Goal: Contribute content: Add original content to the website for others to see

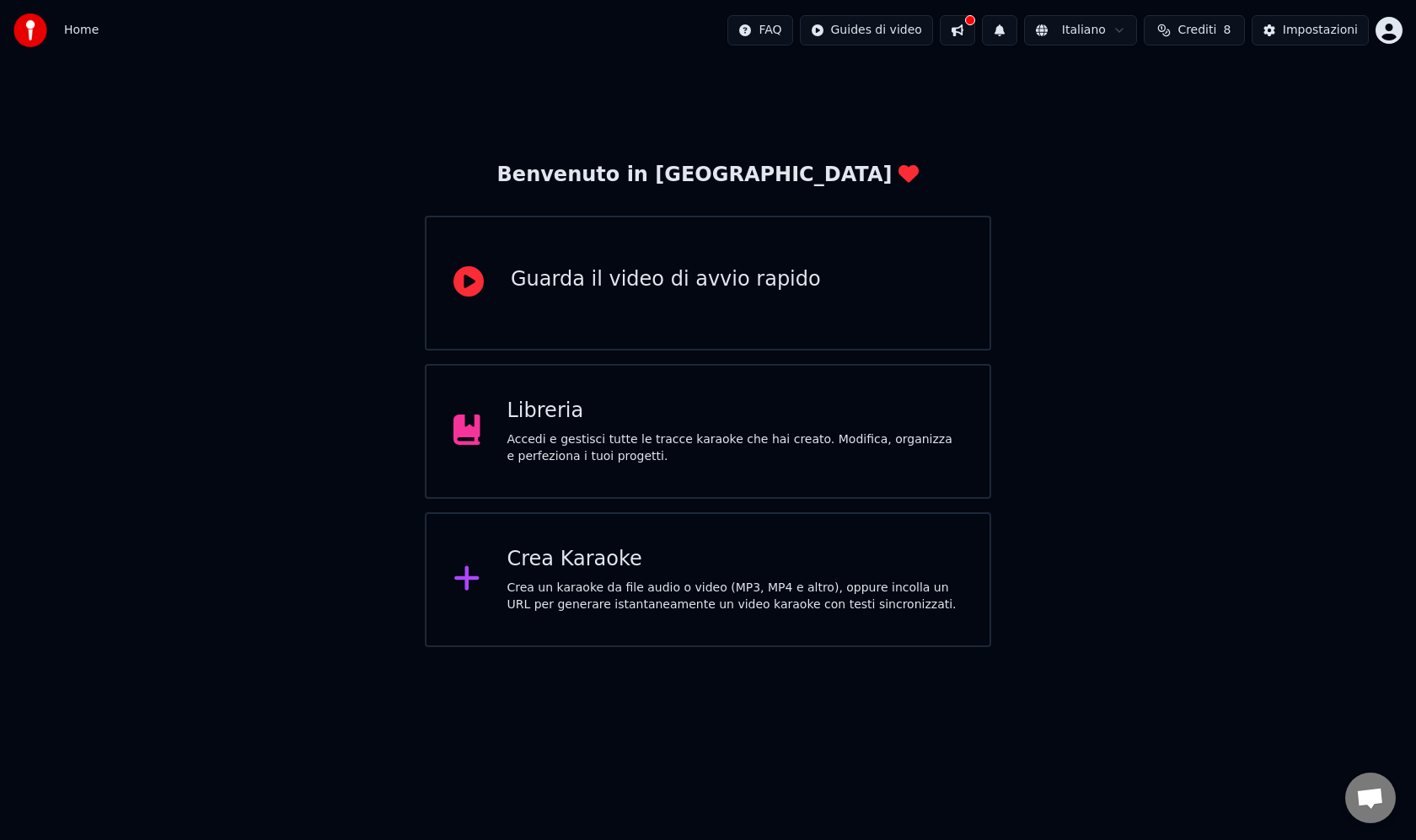
click at [588, 468] on div "Libreria Accedi e gestisci tutte le tracce karaoke che hai creato. Modifica, or…" at bounding box center [708, 431] width 566 height 134
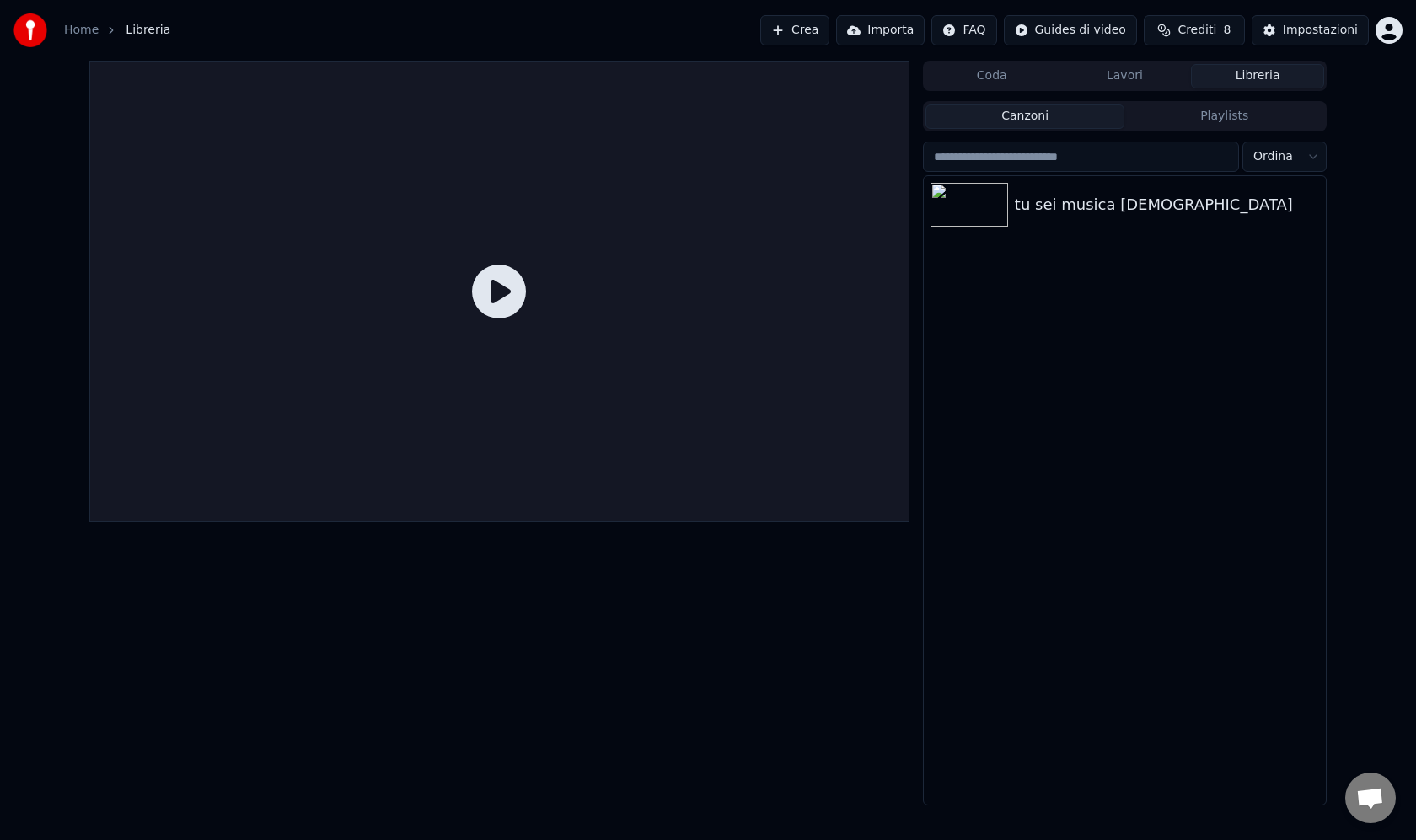
click at [494, 297] on icon at bounding box center [499, 292] width 54 height 54
click at [510, 288] on icon at bounding box center [499, 292] width 54 height 54
click at [499, 292] on icon at bounding box center [499, 292] width 54 height 54
click at [500, 305] on icon at bounding box center [499, 292] width 54 height 54
click at [504, 292] on icon at bounding box center [499, 292] width 54 height 54
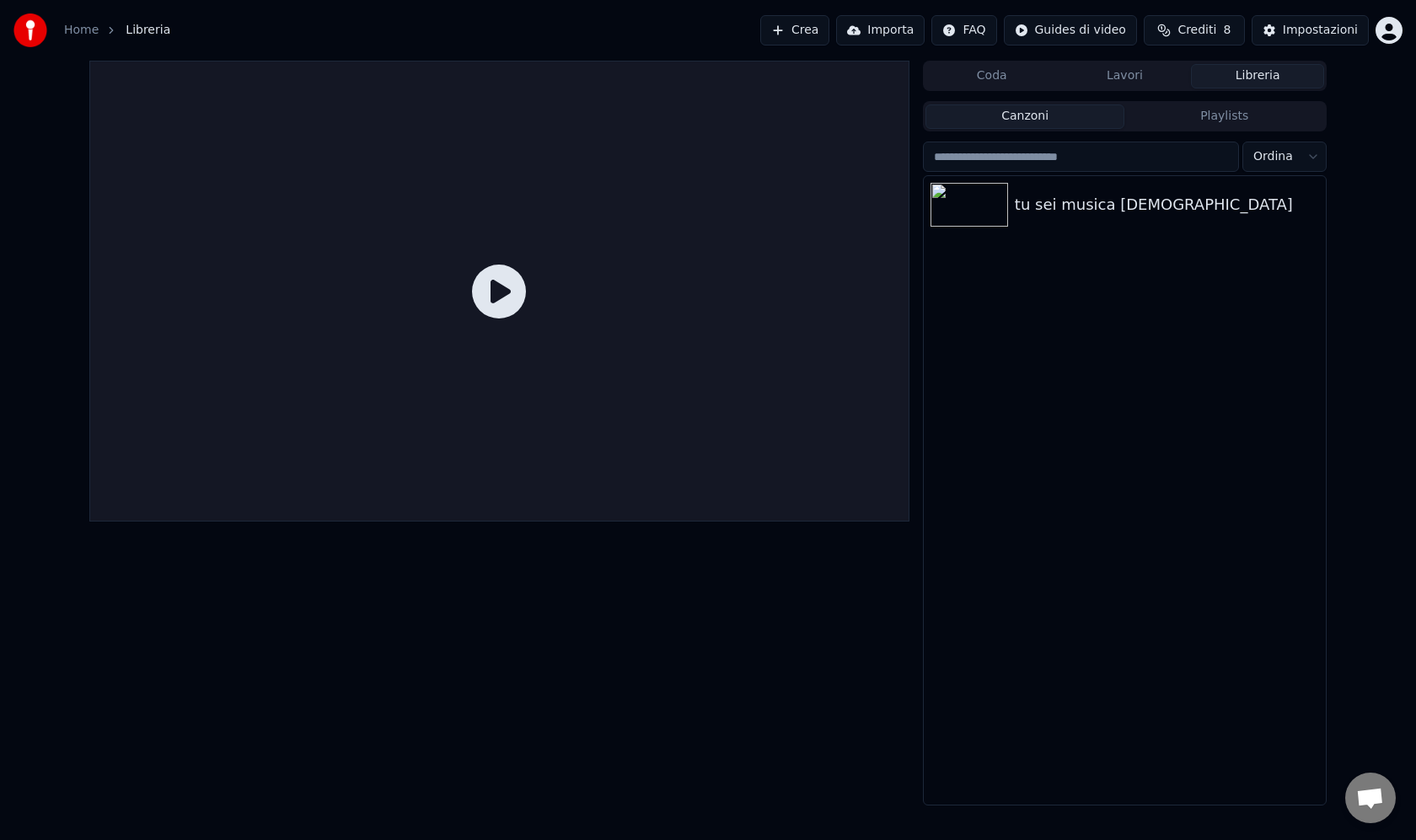
click at [504, 291] on icon at bounding box center [499, 292] width 54 height 54
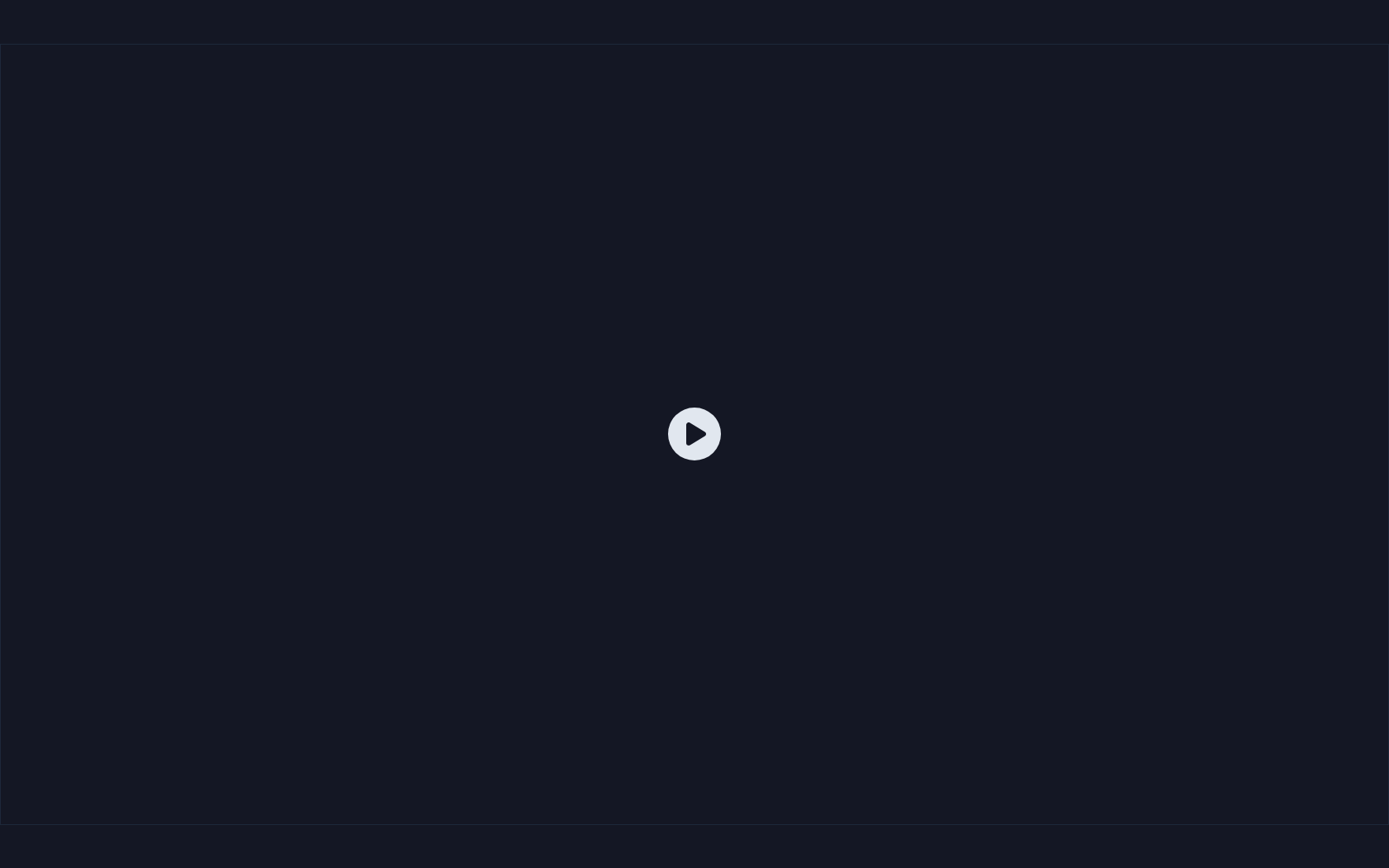
click at [702, 429] on icon at bounding box center [694, 434] width 53 height 53
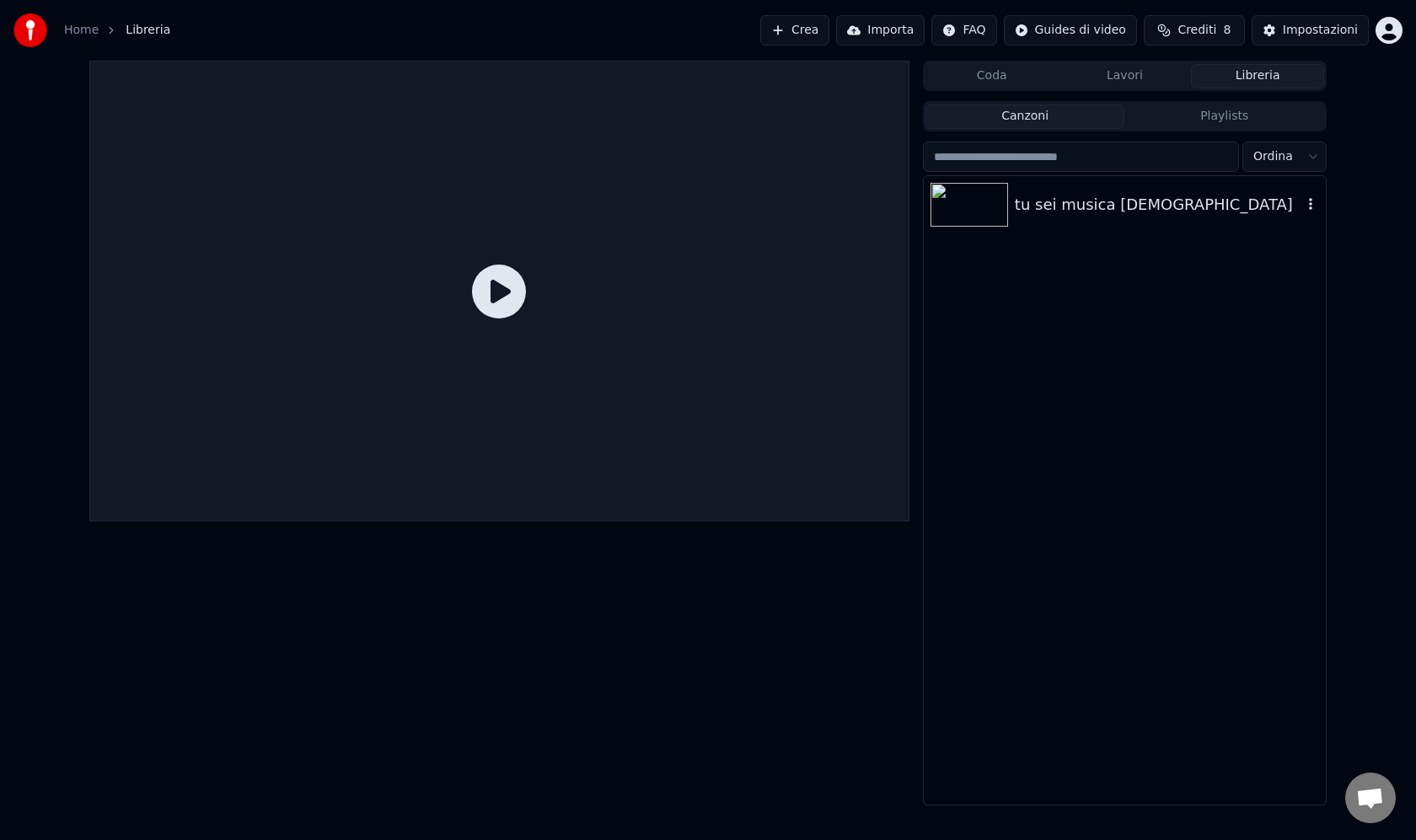
click at [1049, 214] on div "tu sei musica [DEMOGRAPHIC_DATA]" at bounding box center [1158, 205] width 287 height 24
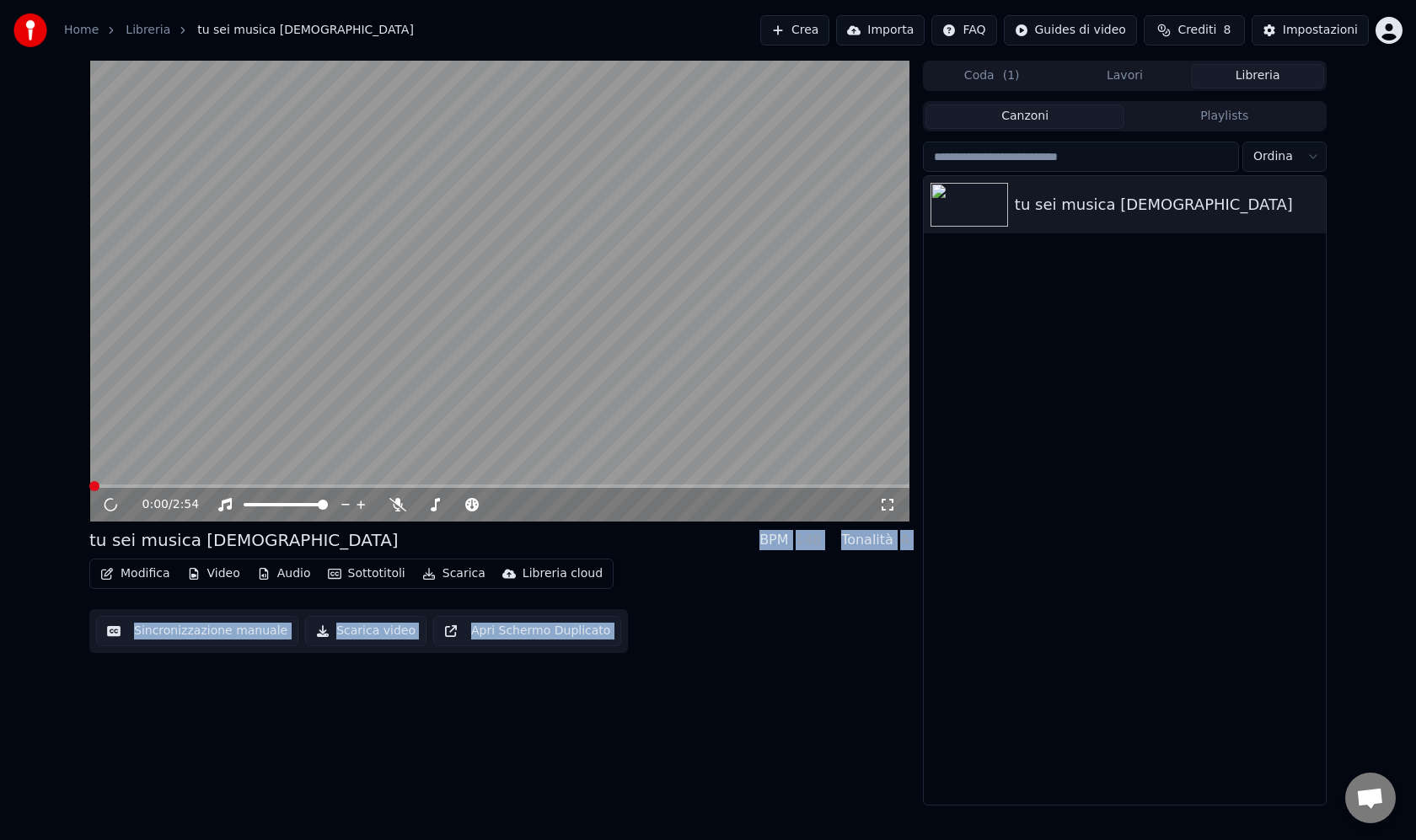
click at [450, 575] on button "Scarica" at bounding box center [453, 574] width 77 height 24
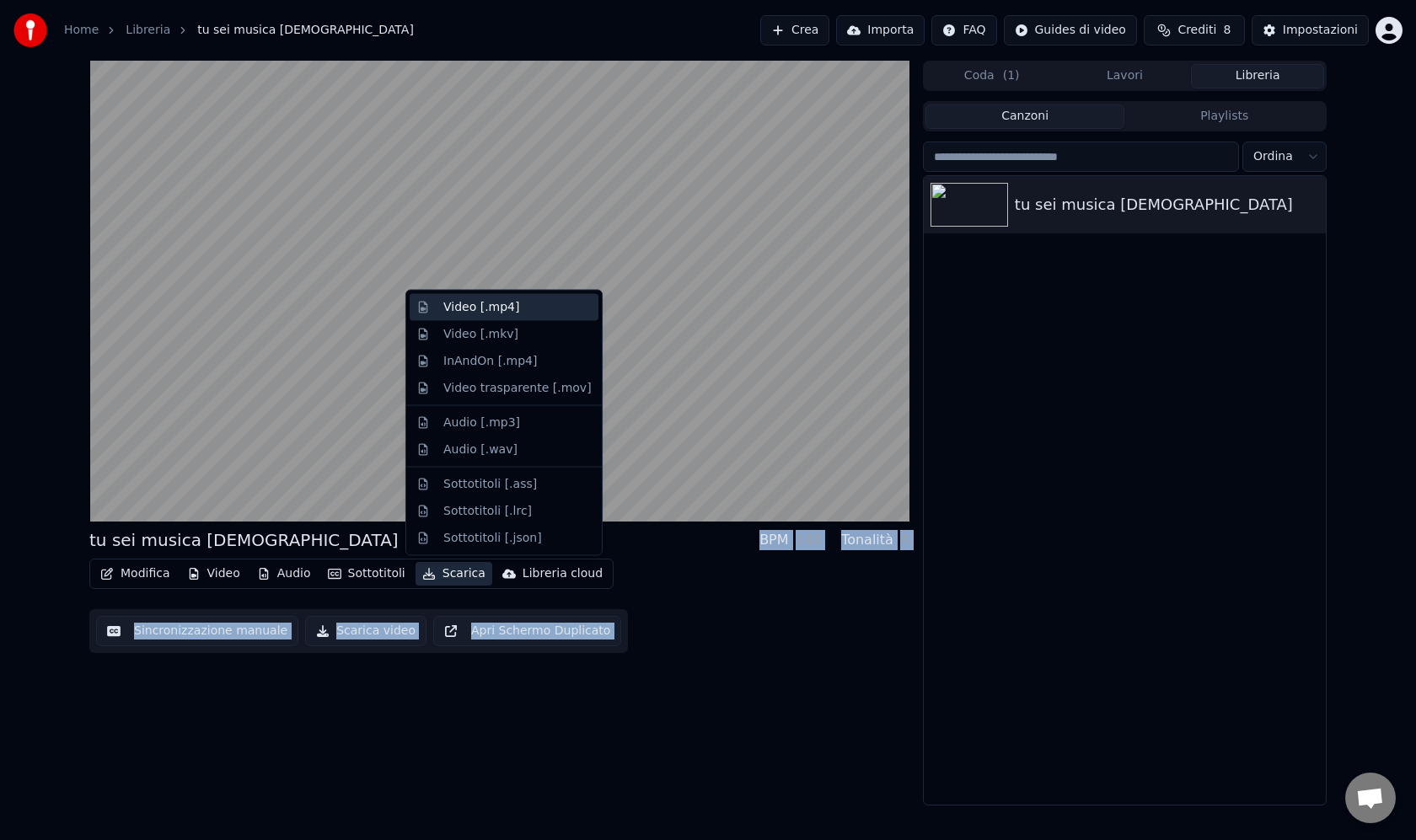
click at [501, 309] on div "Video [.mp4]" at bounding box center [481, 308] width 76 height 17
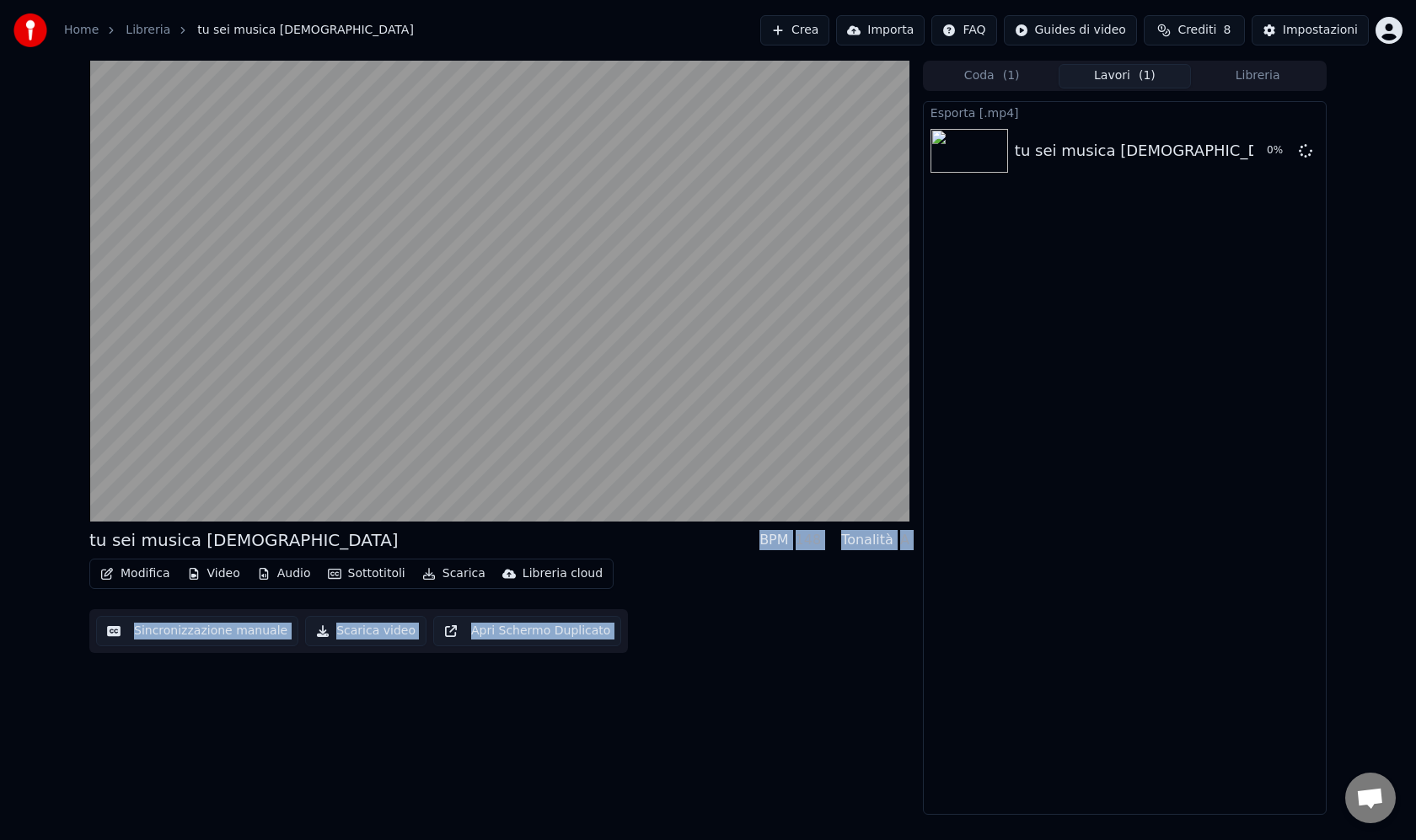
click at [1057, 395] on div "Esporta [.mp4] tu sei musica papa 0 %" at bounding box center [1124, 458] width 403 height 713
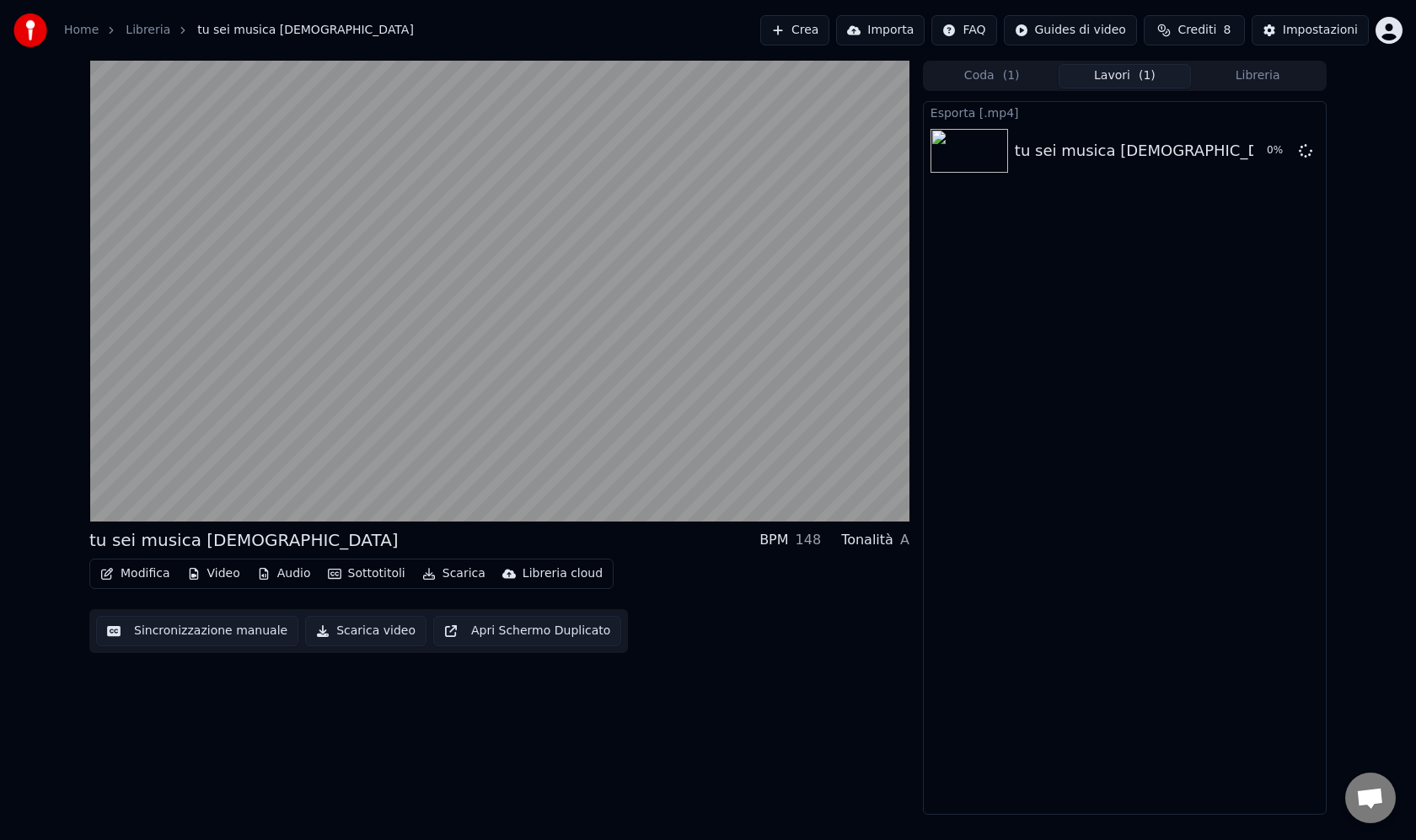
click at [371, 637] on button "Scarica video" at bounding box center [366, 631] width 122 height 30
click at [364, 636] on button "Scarica video" at bounding box center [366, 631] width 122 height 30
click at [369, 630] on button "Scarica video" at bounding box center [366, 631] width 122 height 30
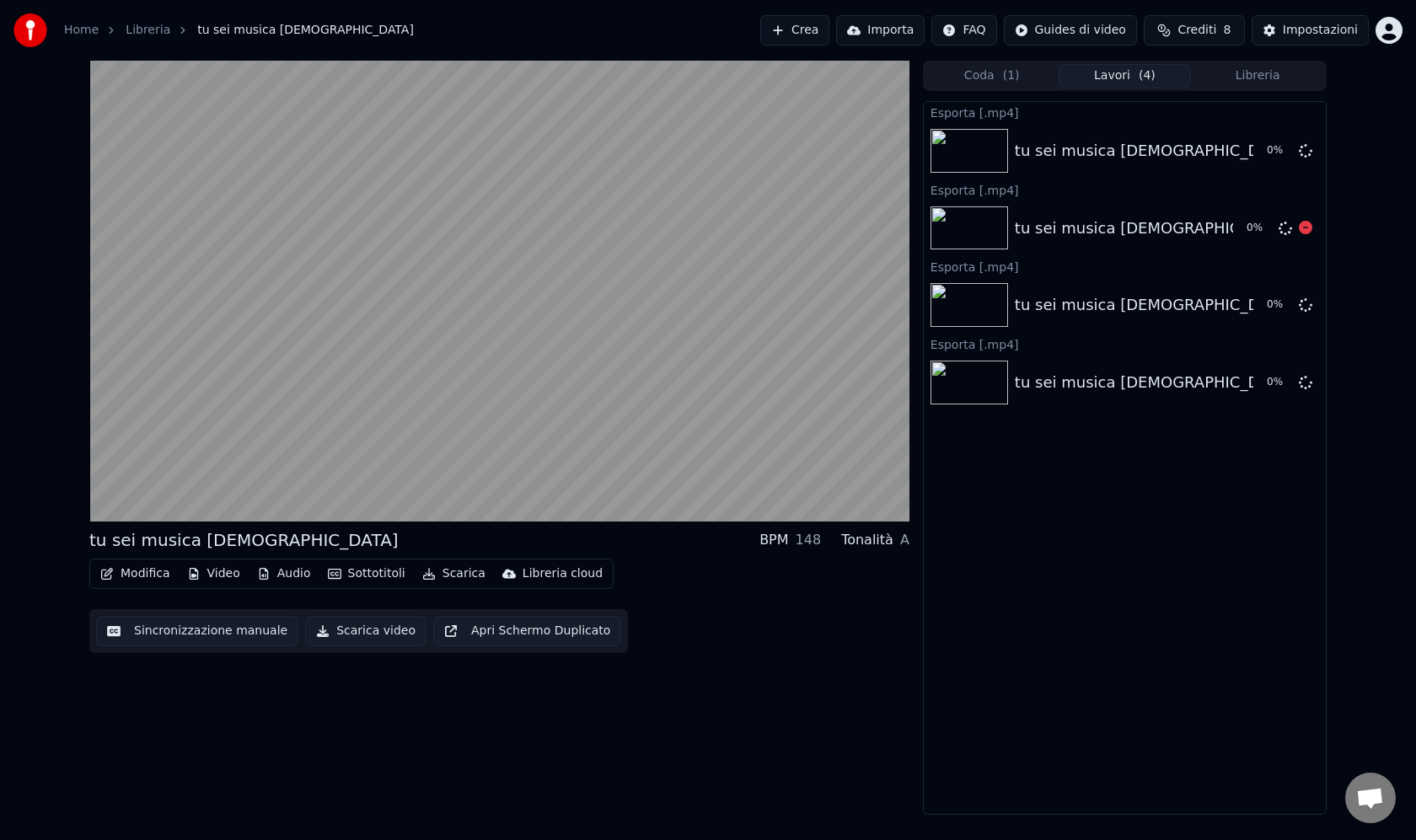
click at [1140, 153] on div "tu sei musica [DEMOGRAPHIC_DATA]" at bounding box center [1134, 150] width 238 height 24
click at [1309, 231] on icon at bounding box center [1305, 227] width 14 height 14
click at [1307, 229] on icon at bounding box center [1305, 227] width 14 height 14
click at [1306, 306] on icon at bounding box center [1305, 304] width 14 height 14
click at [1304, 376] on span at bounding box center [1305, 372] width 8 height 8
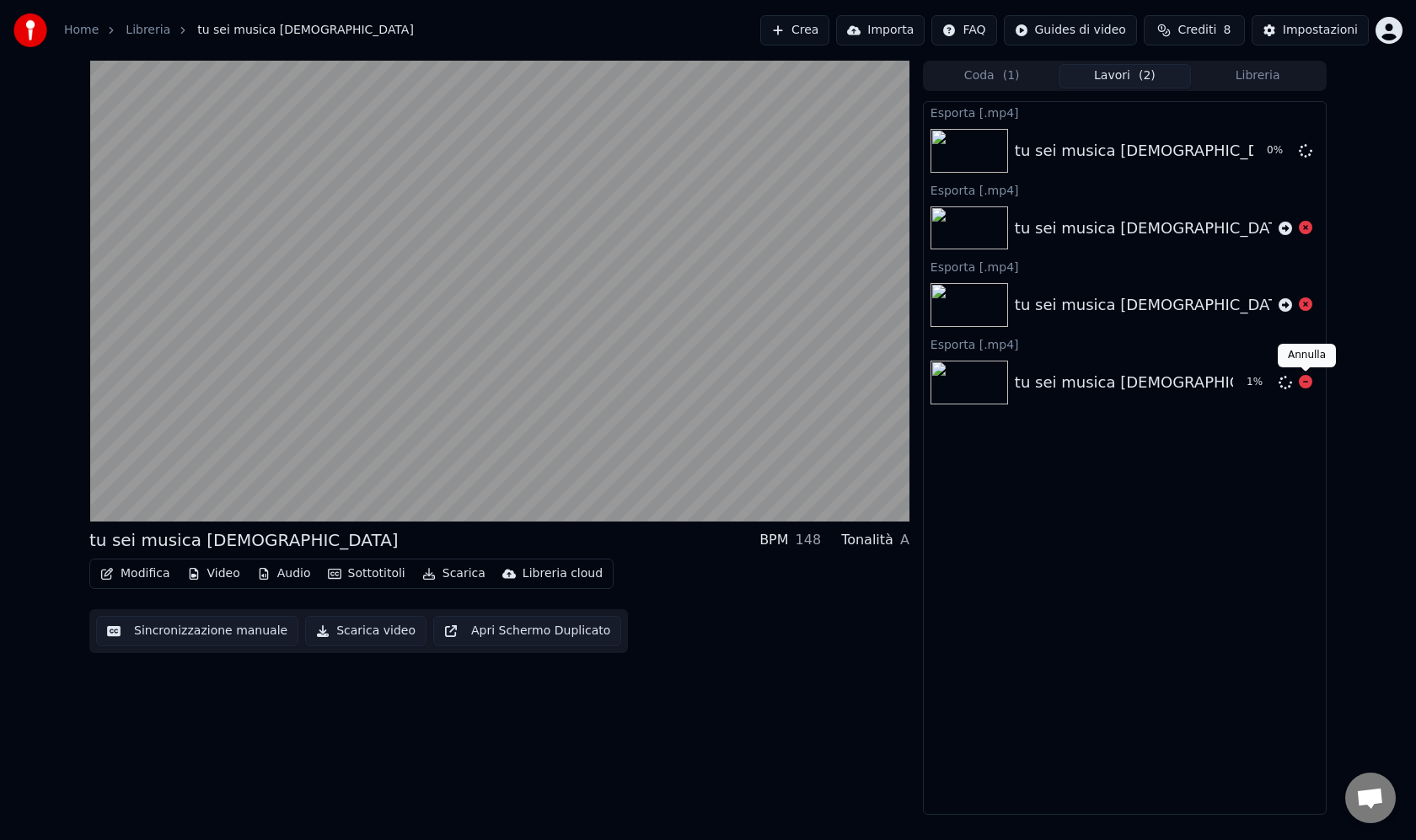
click at [1309, 314] on button at bounding box center [1305, 305] width 14 height 20
click at [1303, 232] on icon at bounding box center [1305, 227] width 14 height 14
click at [1305, 230] on icon at bounding box center [1305, 227] width 14 height 14
click at [1301, 307] on icon at bounding box center [1305, 304] width 14 height 14
click at [1306, 231] on icon at bounding box center [1305, 227] width 14 height 14
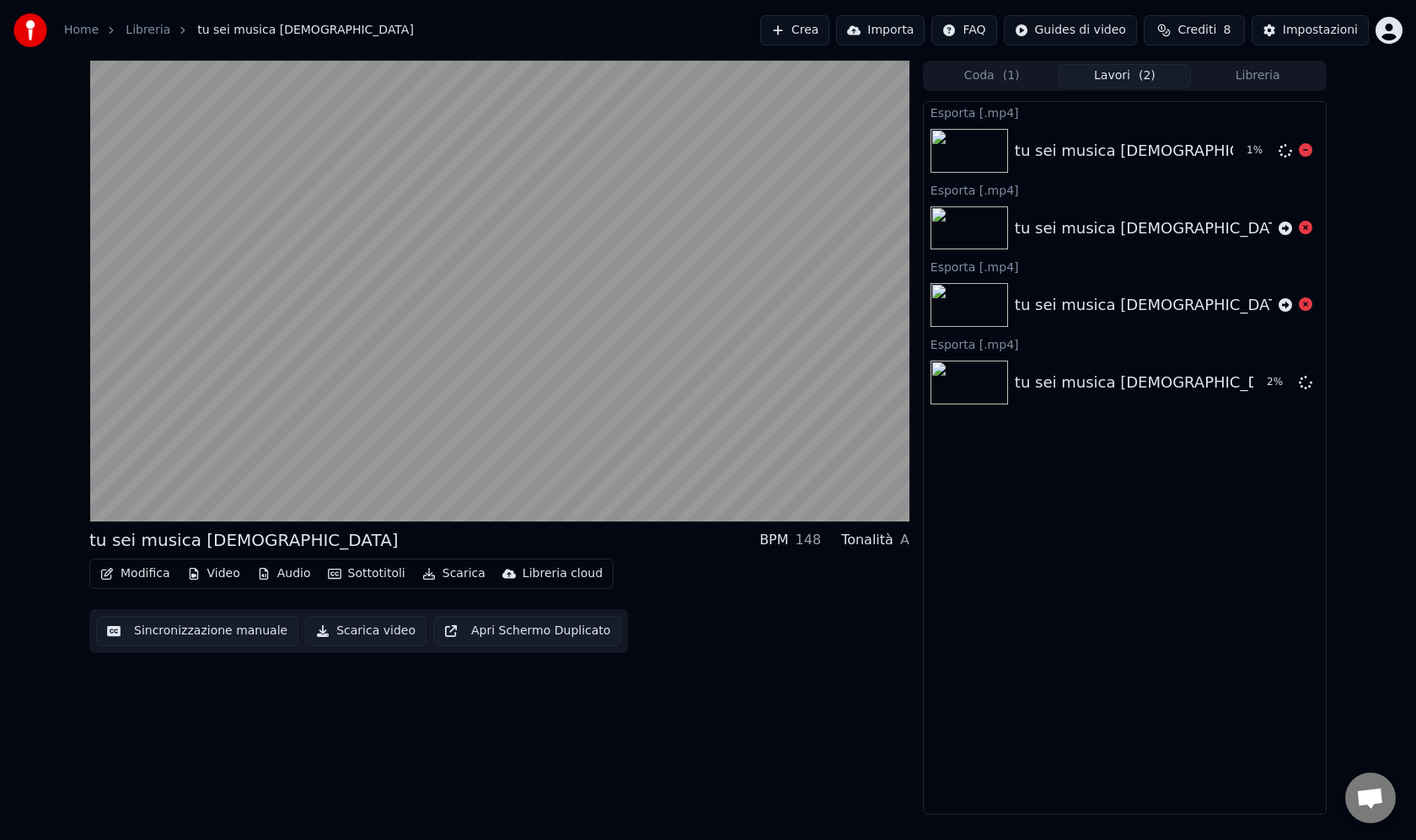
click at [1308, 153] on icon at bounding box center [1305, 150] width 14 height 14
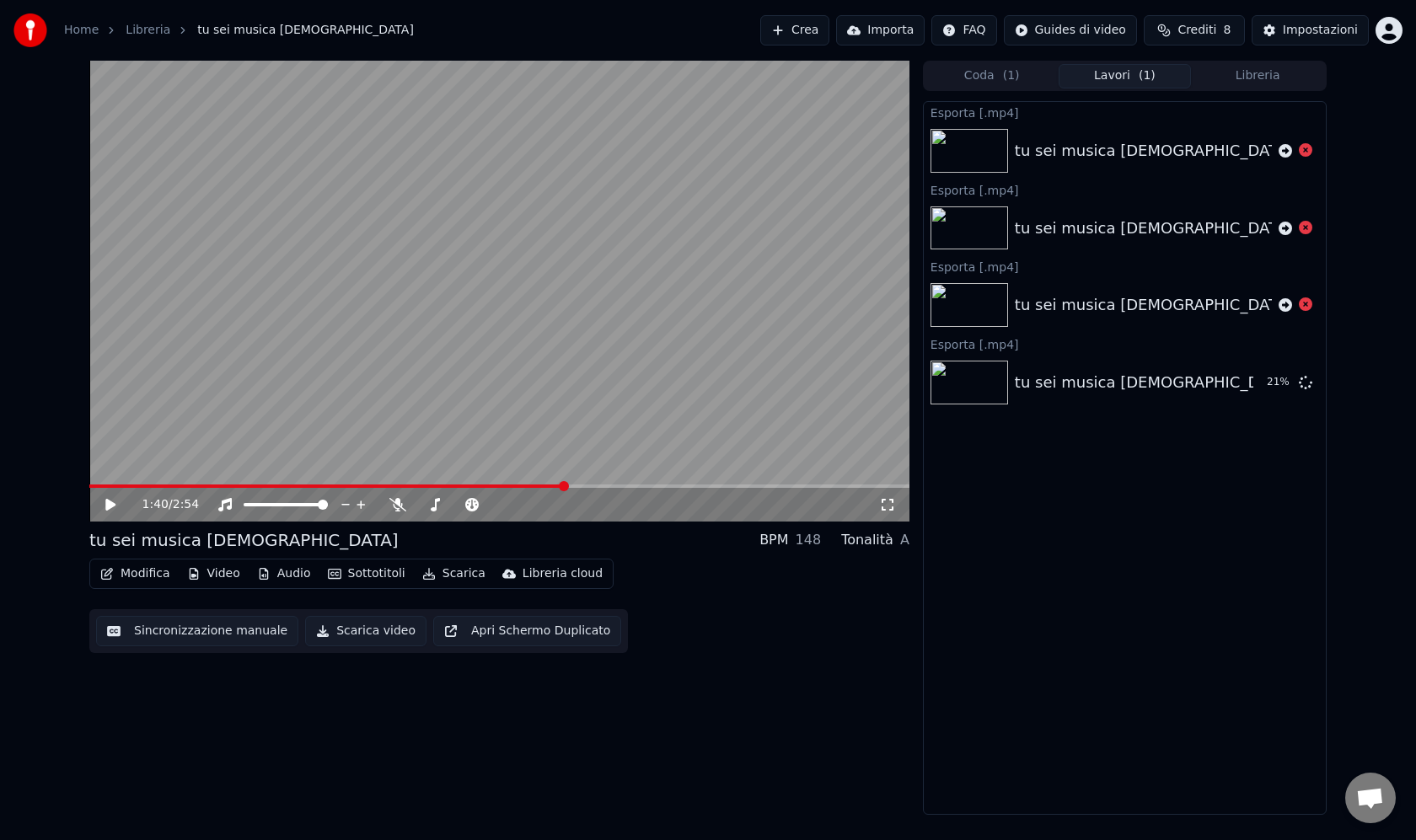
click at [113, 509] on icon at bounding box center [123, 505] width 40 height 14
click at [113, 503] on icon at bounding box center [111, 505] width 8 height 10
click at [96, 484] on span at bounding box center [94, 486] width 9 height 3
click at [106, 504] on icon at bounding box center [111, 505] width 10 height 12
click at [116, 507] on icon at bounding box center [123, 505] width 40 height 14
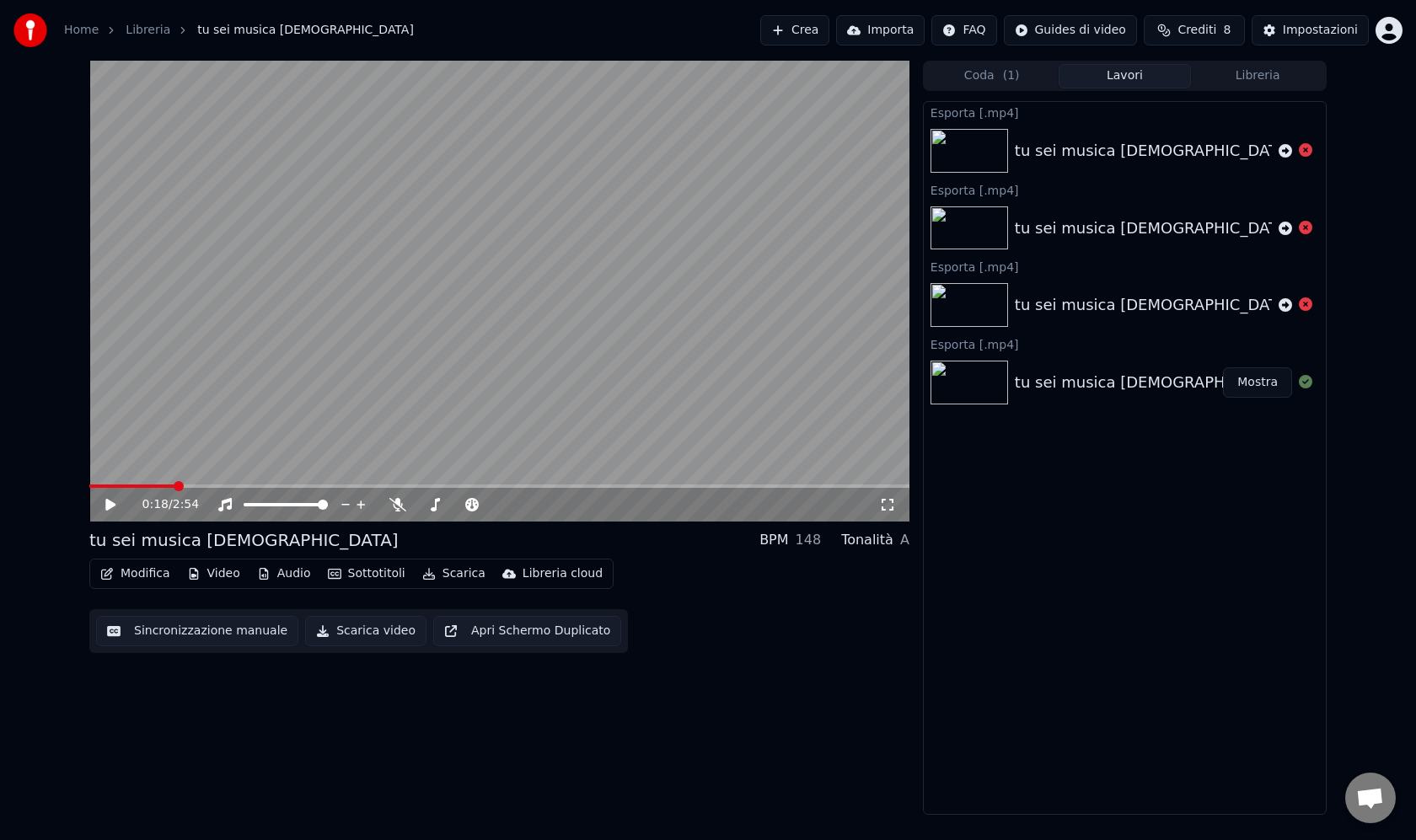
click at [1245, 393] on button "Mostra" at bounding box center [1257, 383] width 69 height 30
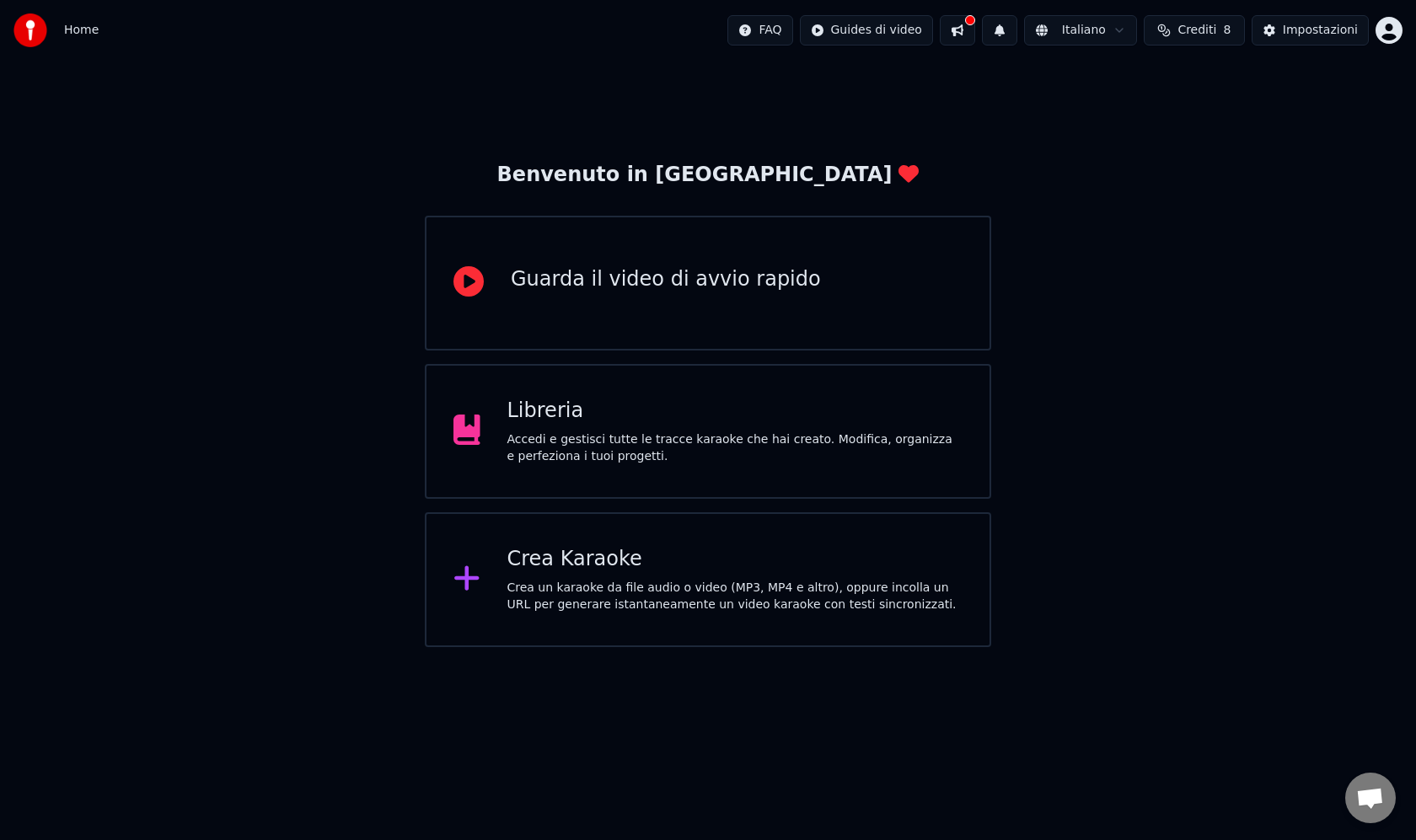
click at [719, 568] on div "Crea Karaoke" at bounding box center [735, 559] width 456 height 27
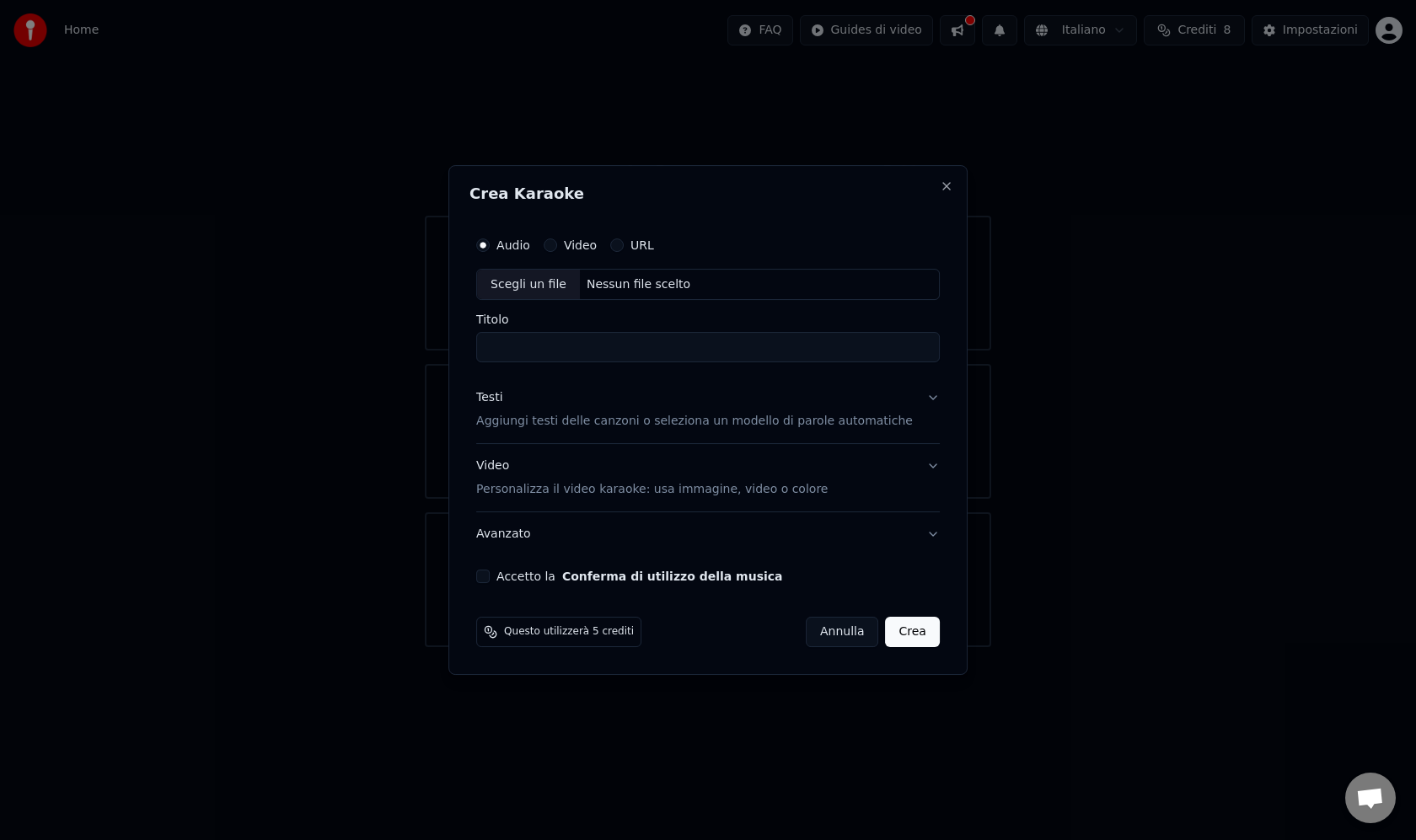
click at [650, 357] on input "Titolo" at bounding box center [708, 348] width 463 height 30
click at [899, 619] on button "Crea" at bounding box center [913, 632] width 54 height 30
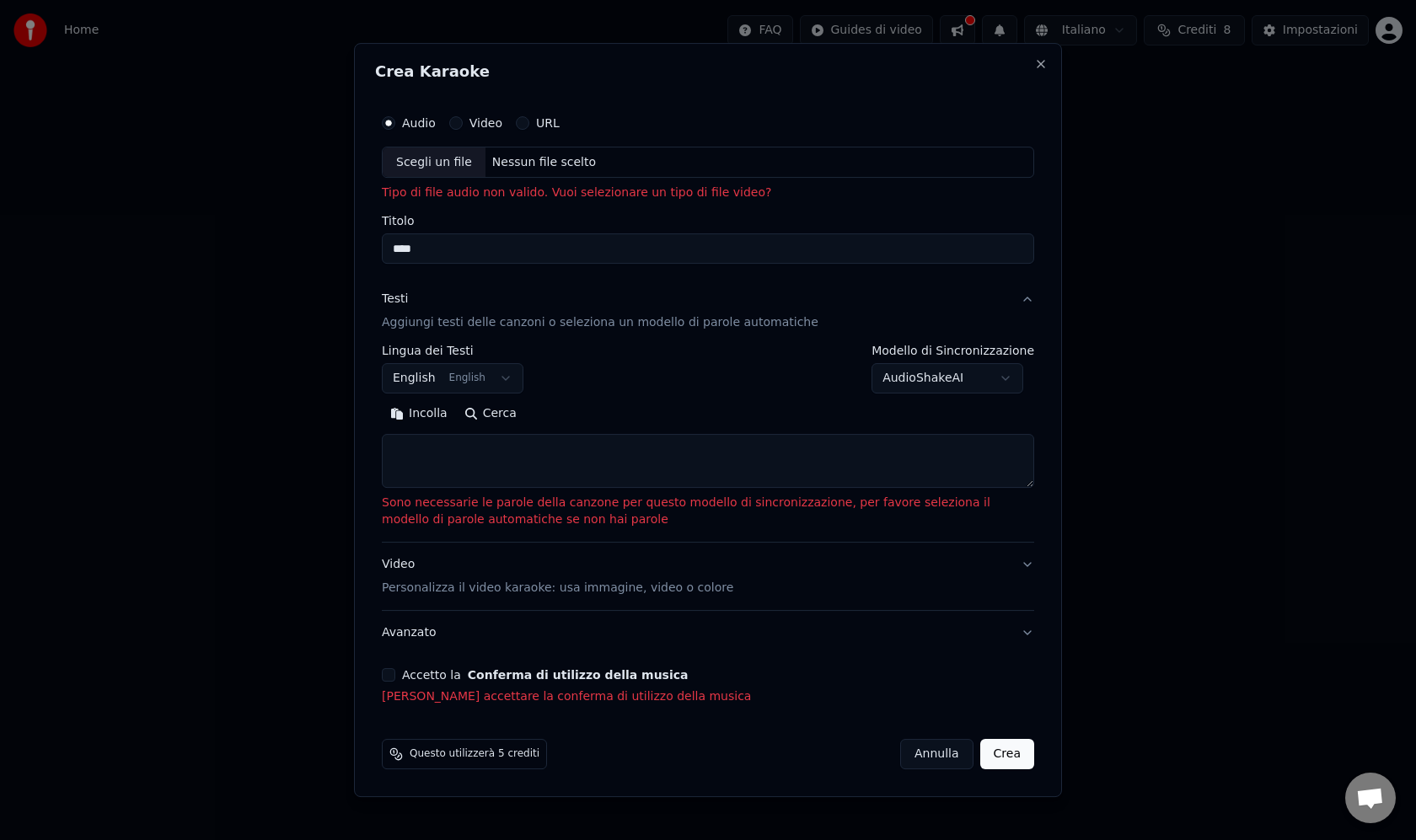
click at [465, 161] on div "Scegli un file" at bounding box center [435, 162] width 103 height 30
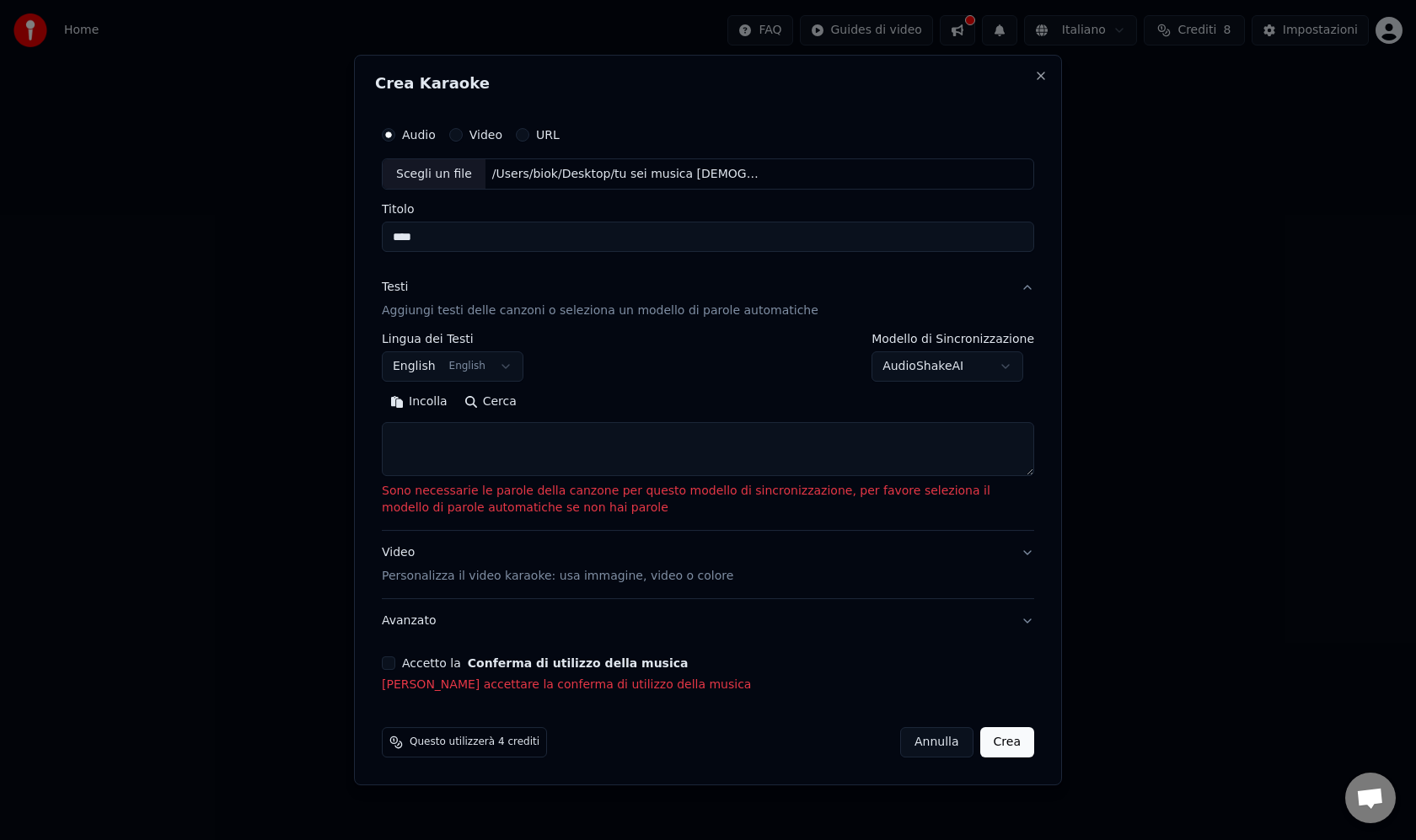
type input "**********"
click at [481, 365] on button "English English" at bounding box center [452, 368] width 141 height 30
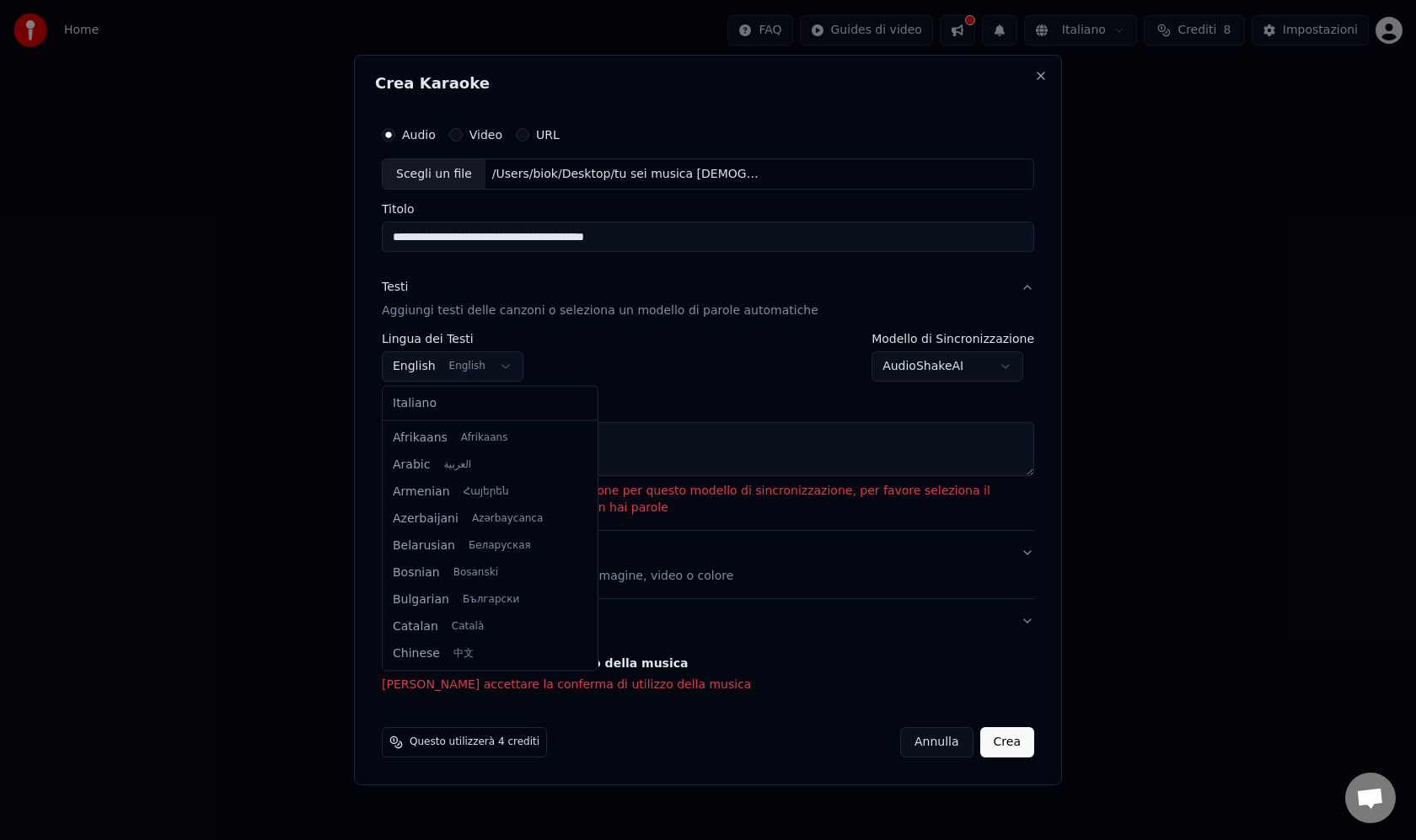
scroll to position [134, 0]
select select "**"
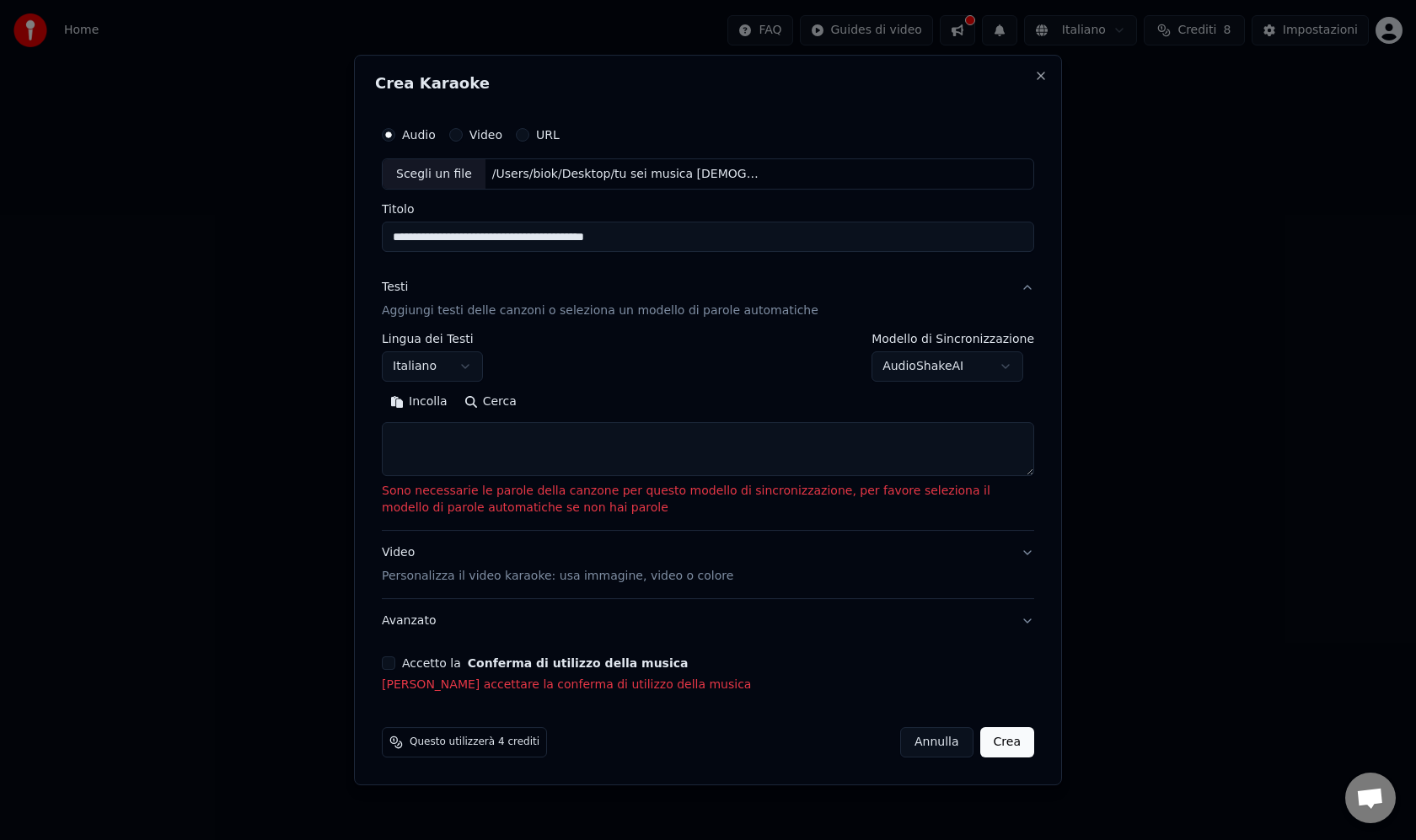
click at [913, 372] on body "**********" at bounding box center [708, 324] width 1416 height 647
click at [794, 454] on body "**********" at bounding box center [708, 324] width 1416 height 647
click at [767, 450] on textarea at bounding box center [708, 450] width 652 height 54
click at [1008, 357] on body "**********" at bounding box center [708, 324] width 1416 height 647
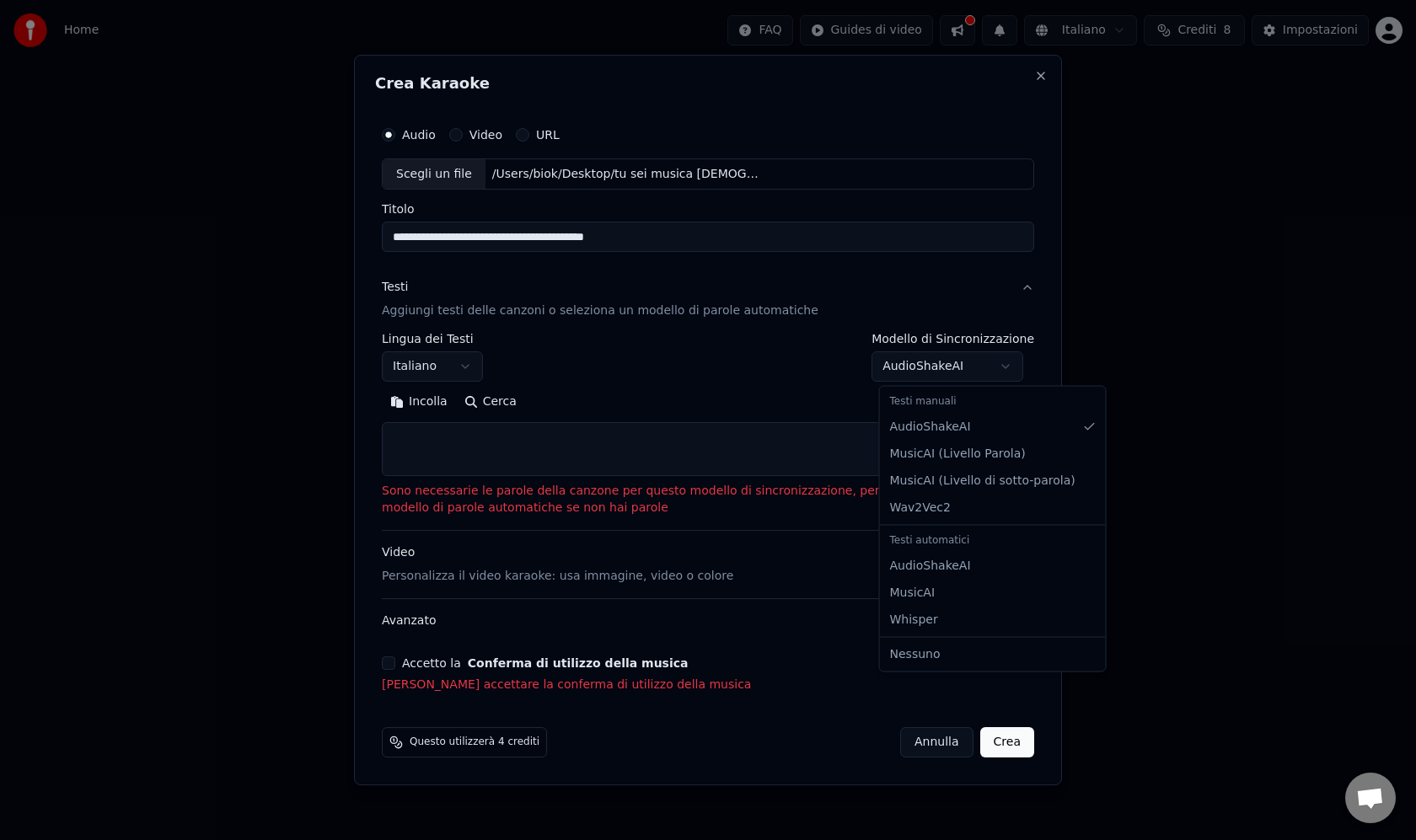
click at [776, 520] on body "**********" at bounding box center [708, 324] width 1416 height 647
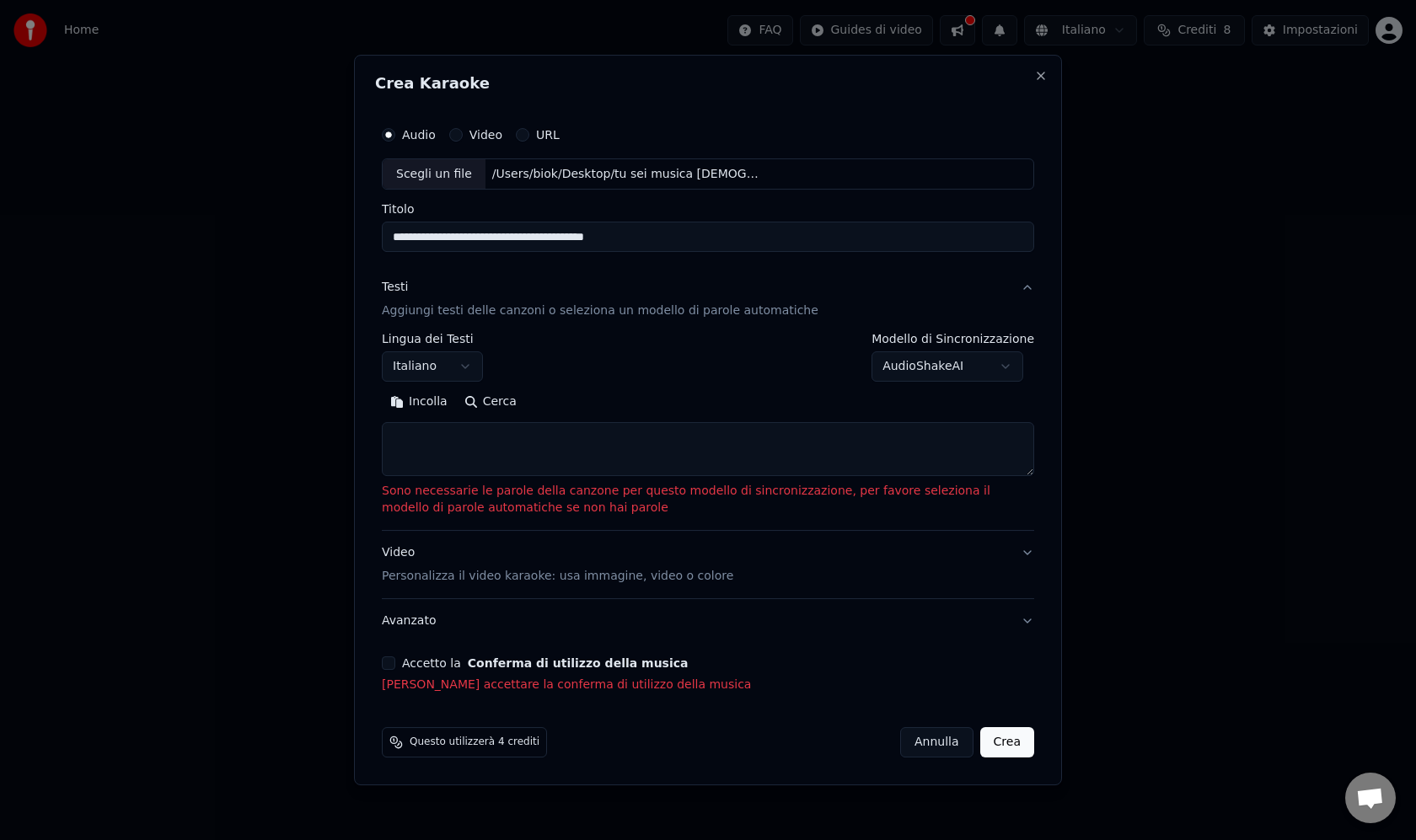
click at [727, 466] on textarea at bounding box center [708, 450] width 652 height 54
click at [875, 453] on textarea at bounding box center [708, 450] width 652 height 54
paste textarea "**********"
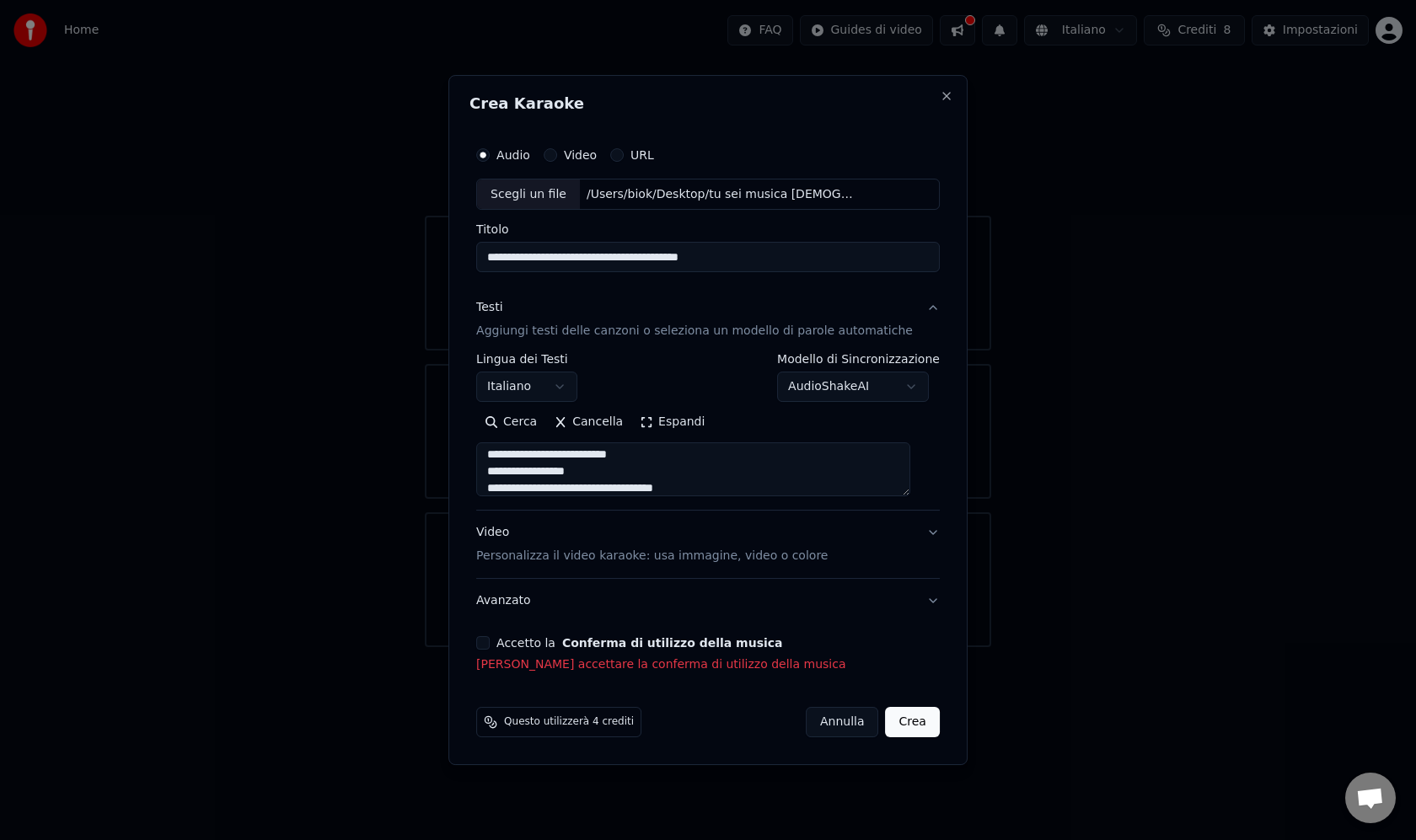
scroll to position [854, 0]
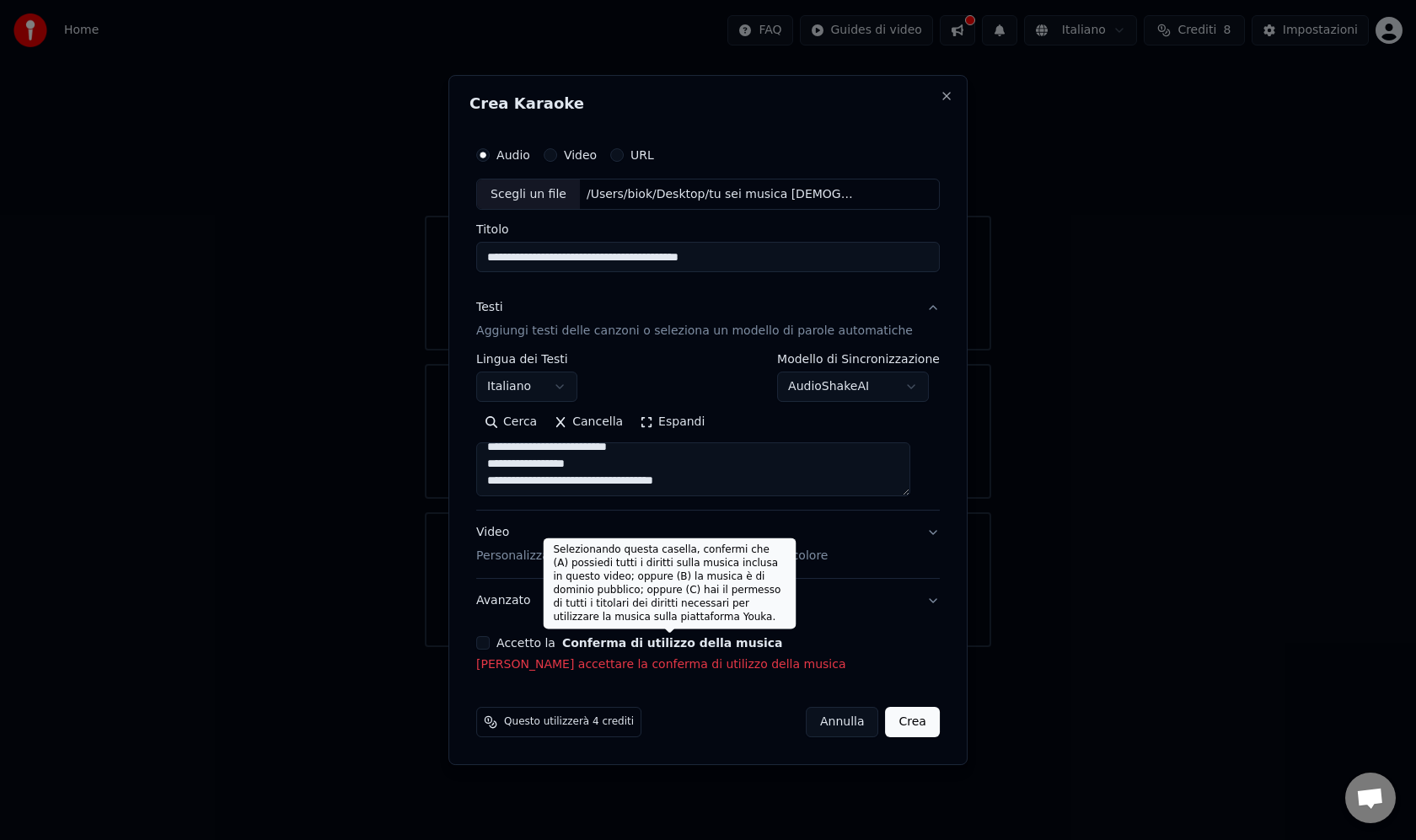
type textarea "**********"
click at [659, 646] on button "Conferma di utilizzo della musica" at bounding box center [672, 643] width 221 height 12
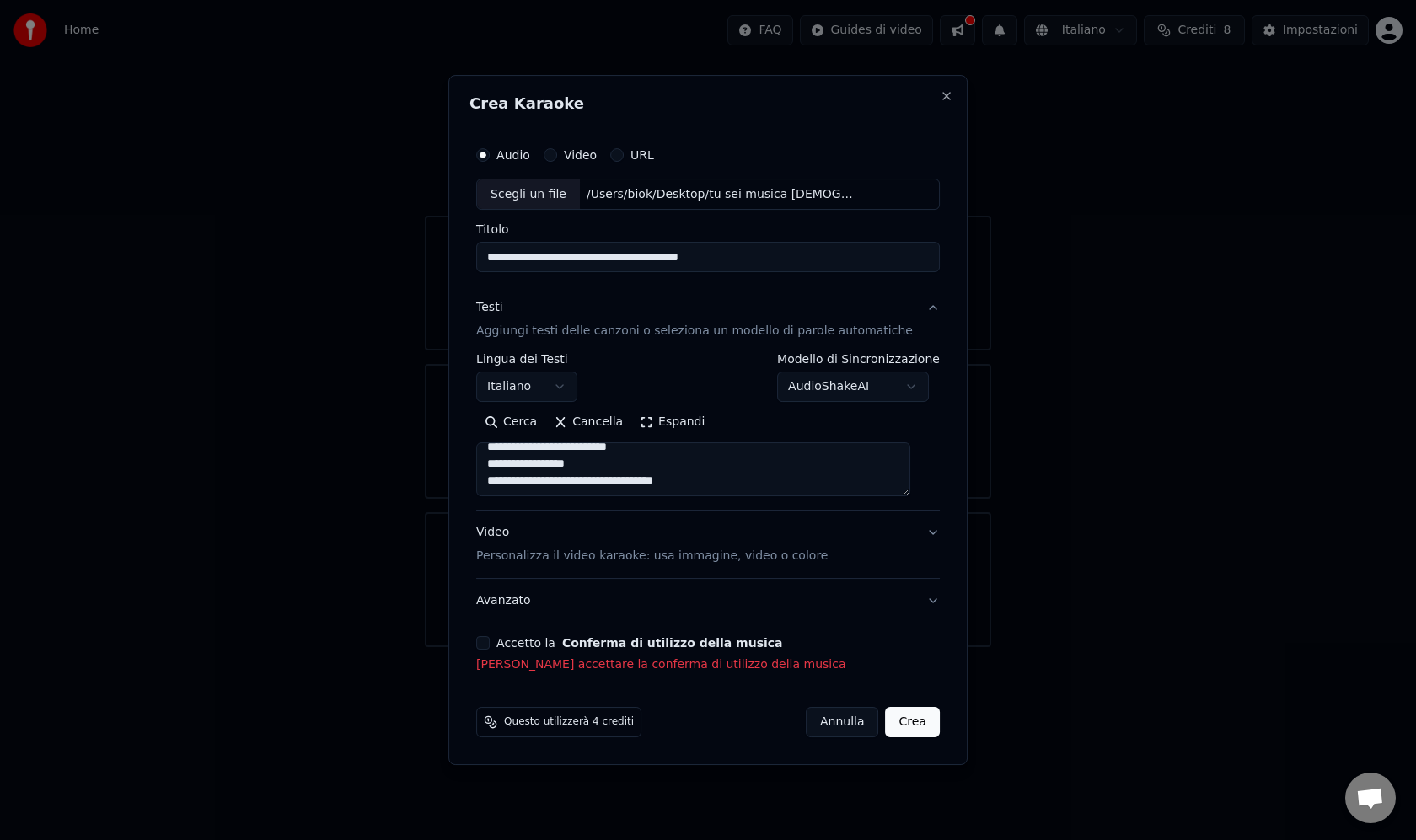
click at [508, 630] on div "**********" at bounding box center [708, 406] width 477 height 549
click at [489, 647] on button "Accetto la Conferma di utilizzo della musica" at bounding box center [483, 643] width 14 height 14
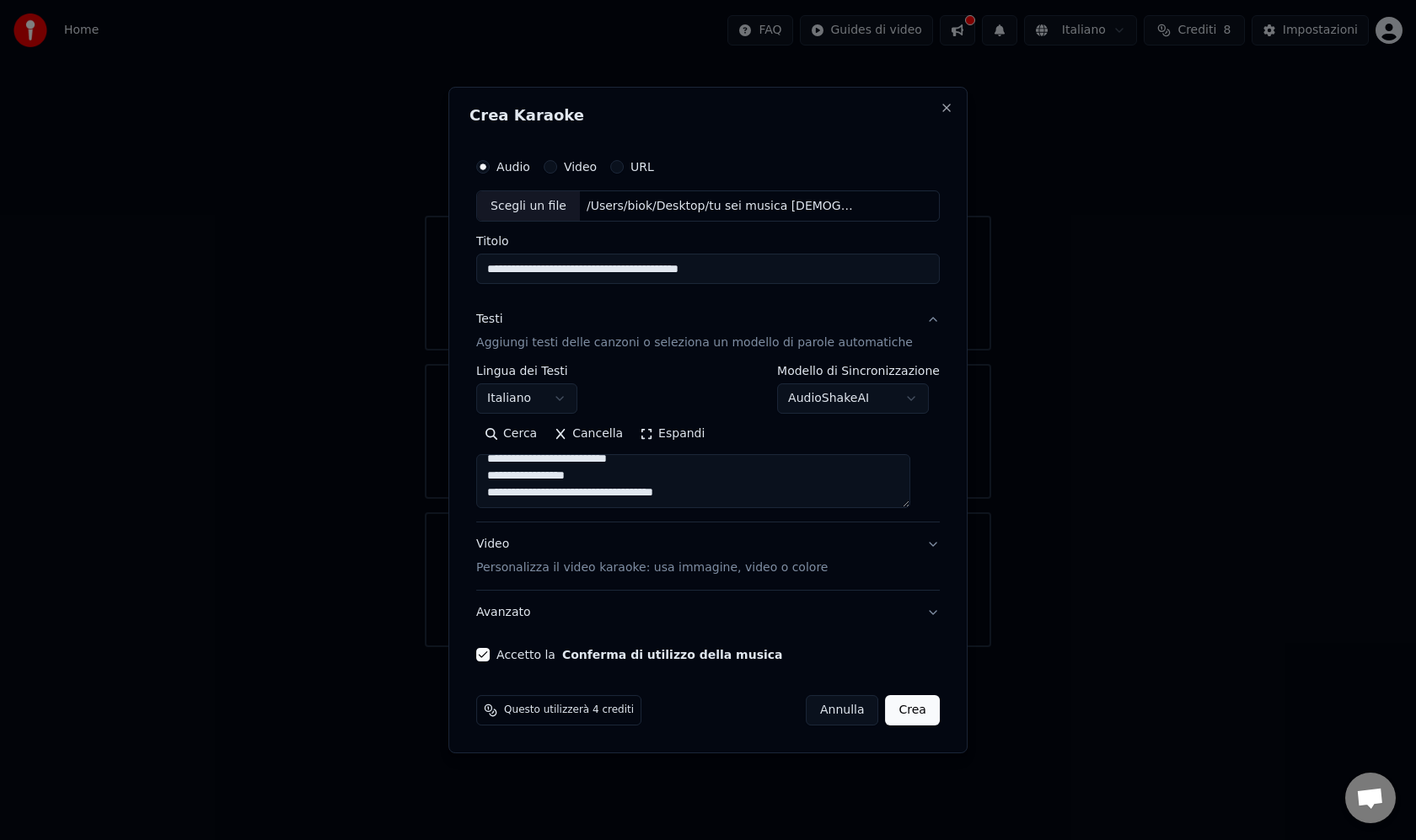
click at [751, 567] on p "Personalizza il video karaoke: usa immagine, video o colore" at bounding box center [652, 568] width 352 height 17
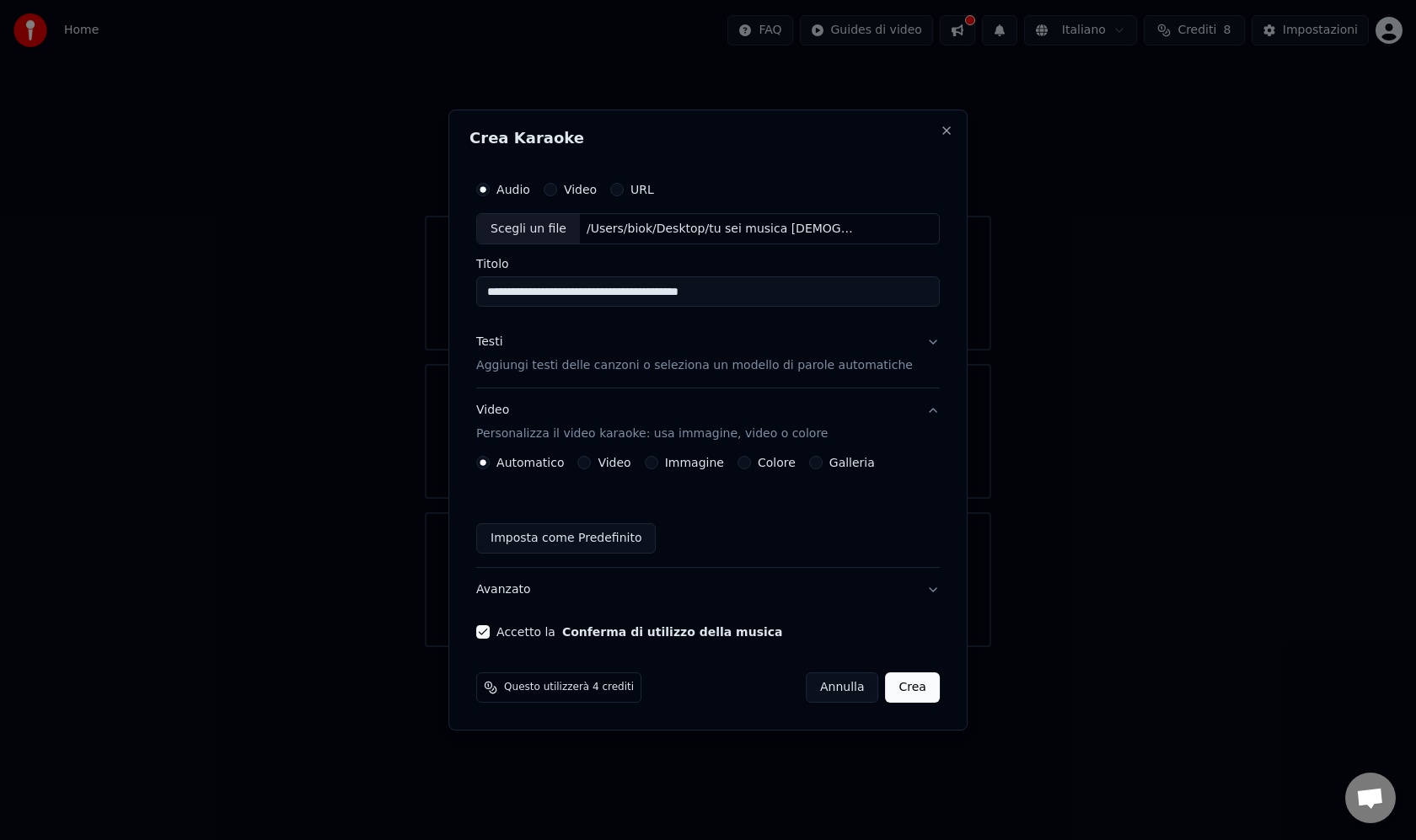
click at [746, 465] on button "Colore" at bounding box center [744, 462] width 14 height 14
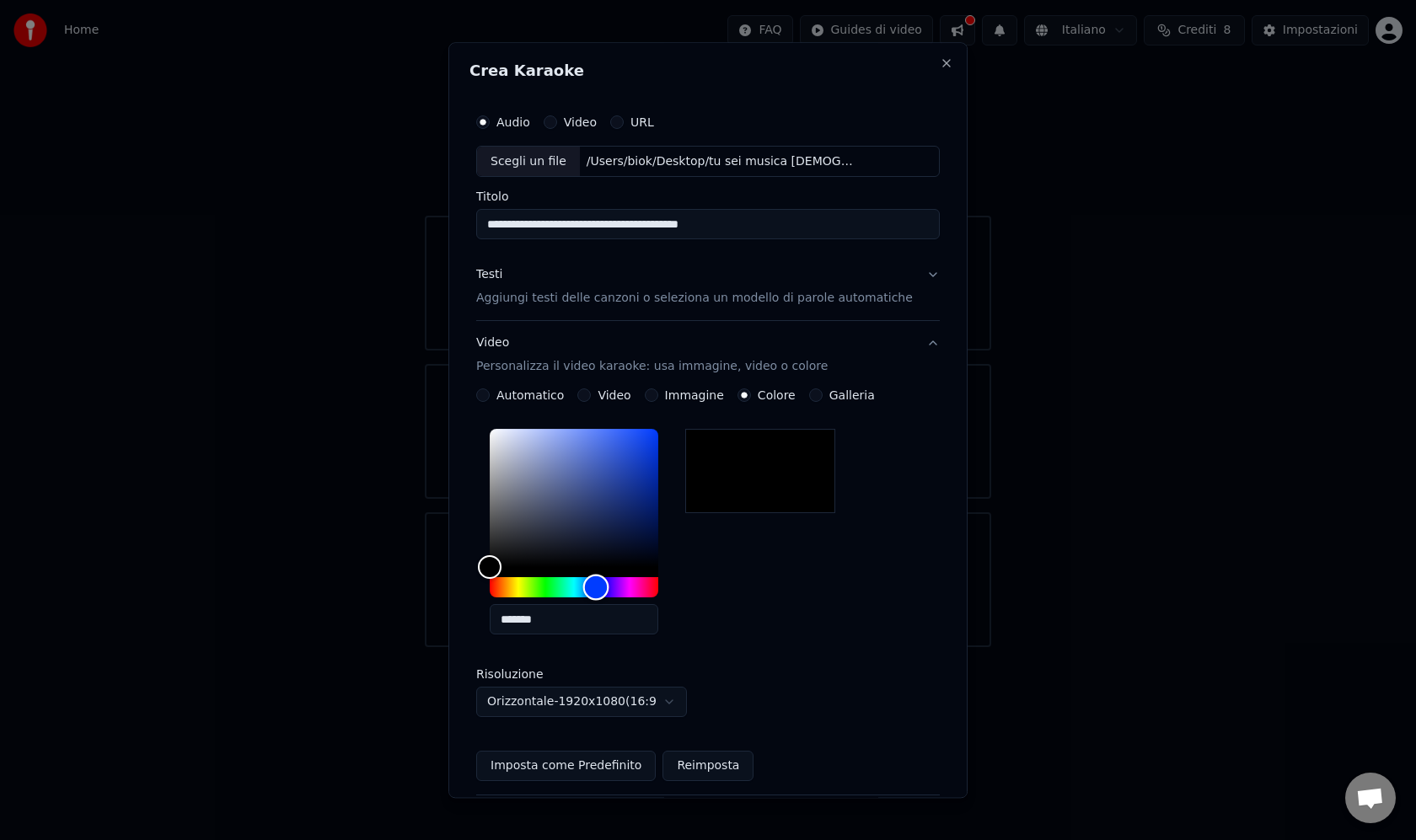
click at [610, 586] on div "Hue" at bounding box center [573, 588] width 168 height 20
click at [801, 605] on div "*******" at bounding box center [708, 535] width 463 height 226
click at [649, 647] on body "**********" at bounding box center [708, 324] width 1416 height 647
click at [782, 614] on body "**********" at bounding box center [708, 324] width 1416 height 647
click at [932, 71] on div "**********" at bounding box center [708, 420] width 519 height 755
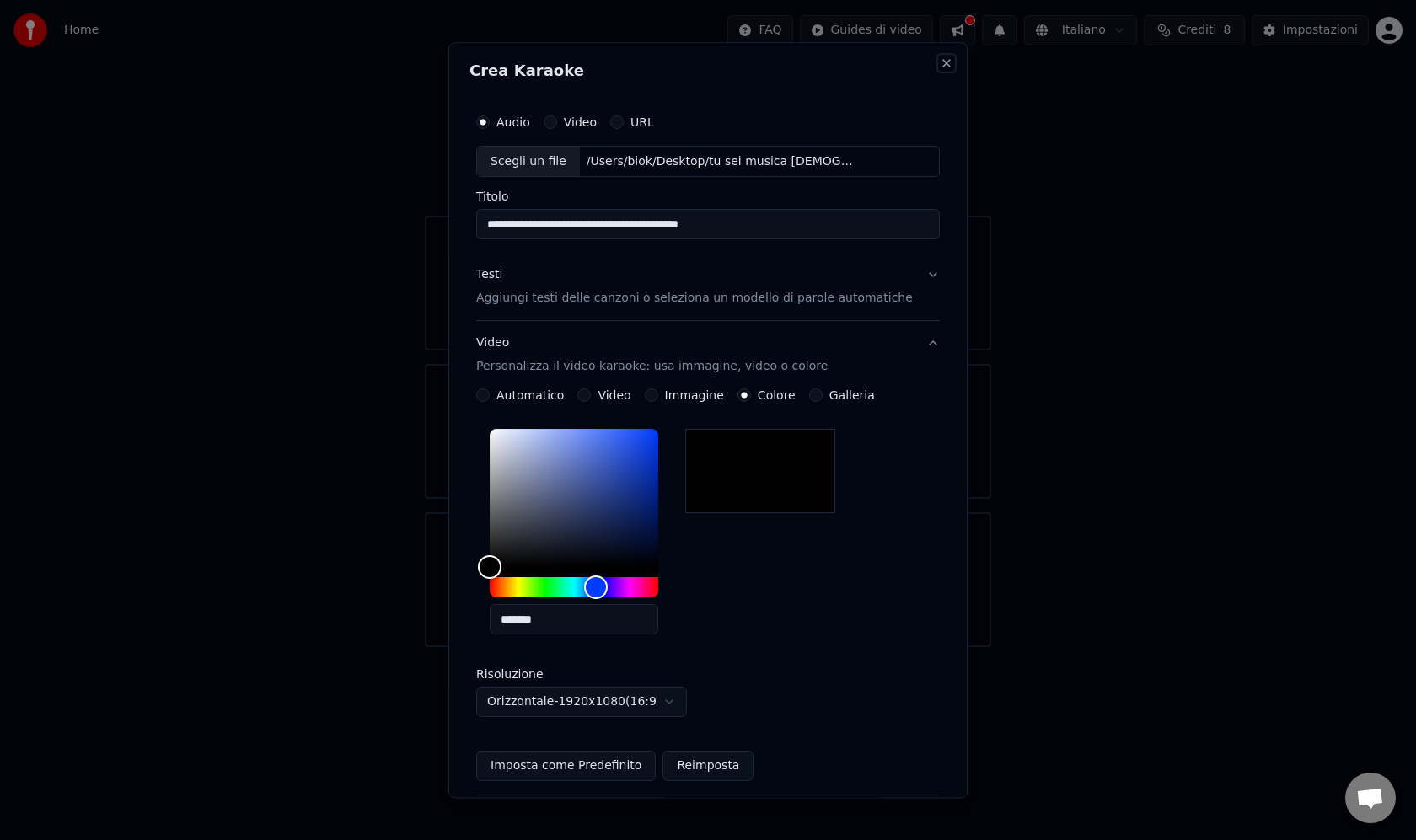
click at [939, 68] on button "Close" at bounding box center [946, 63] width 14 height 14
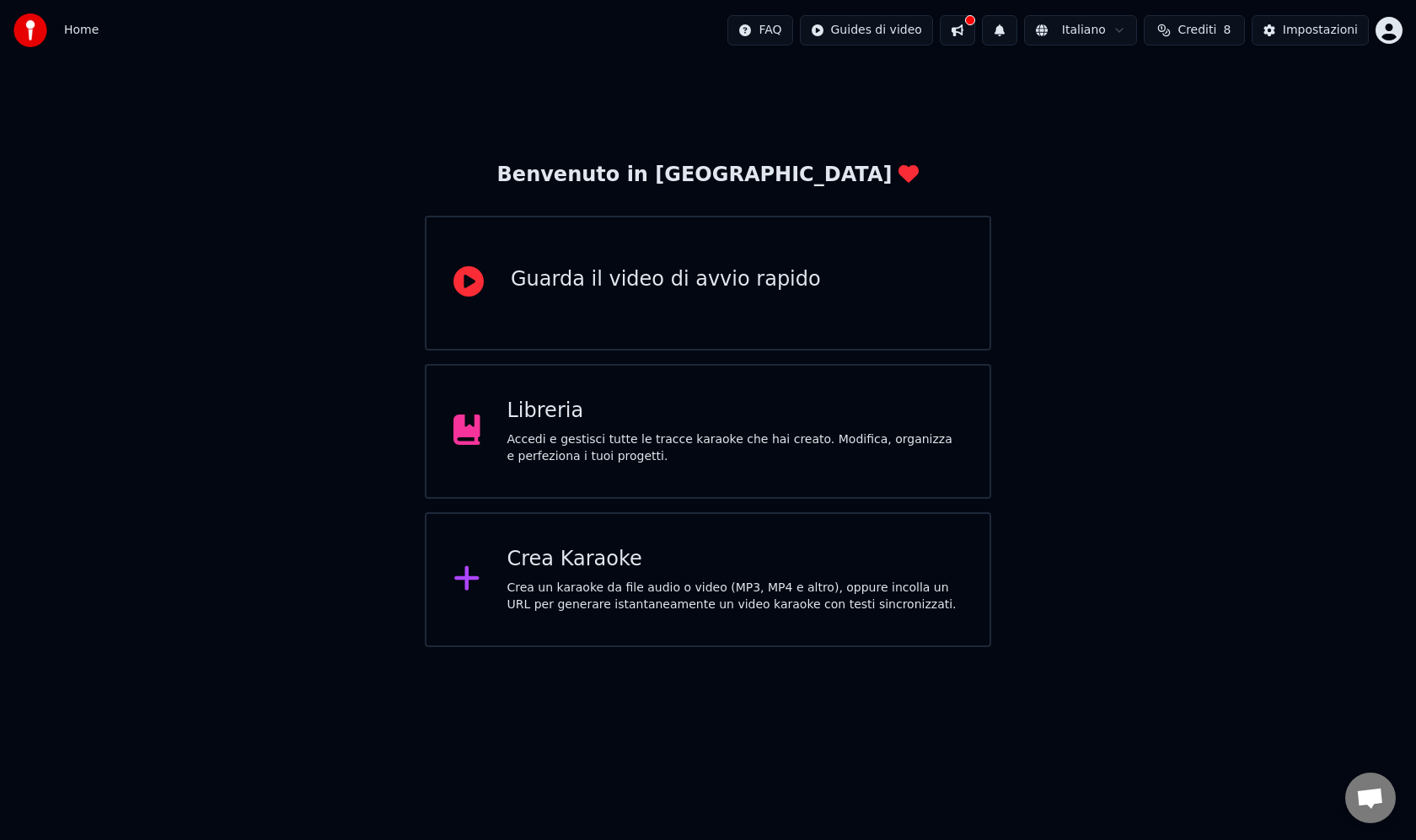
click at [742, 543] on div "Crea Karaoke Crea un karaoke da file audio o video (MP3, MP4 e altro), oppure i…" at bounding box center [708, 579] width 566 height 134
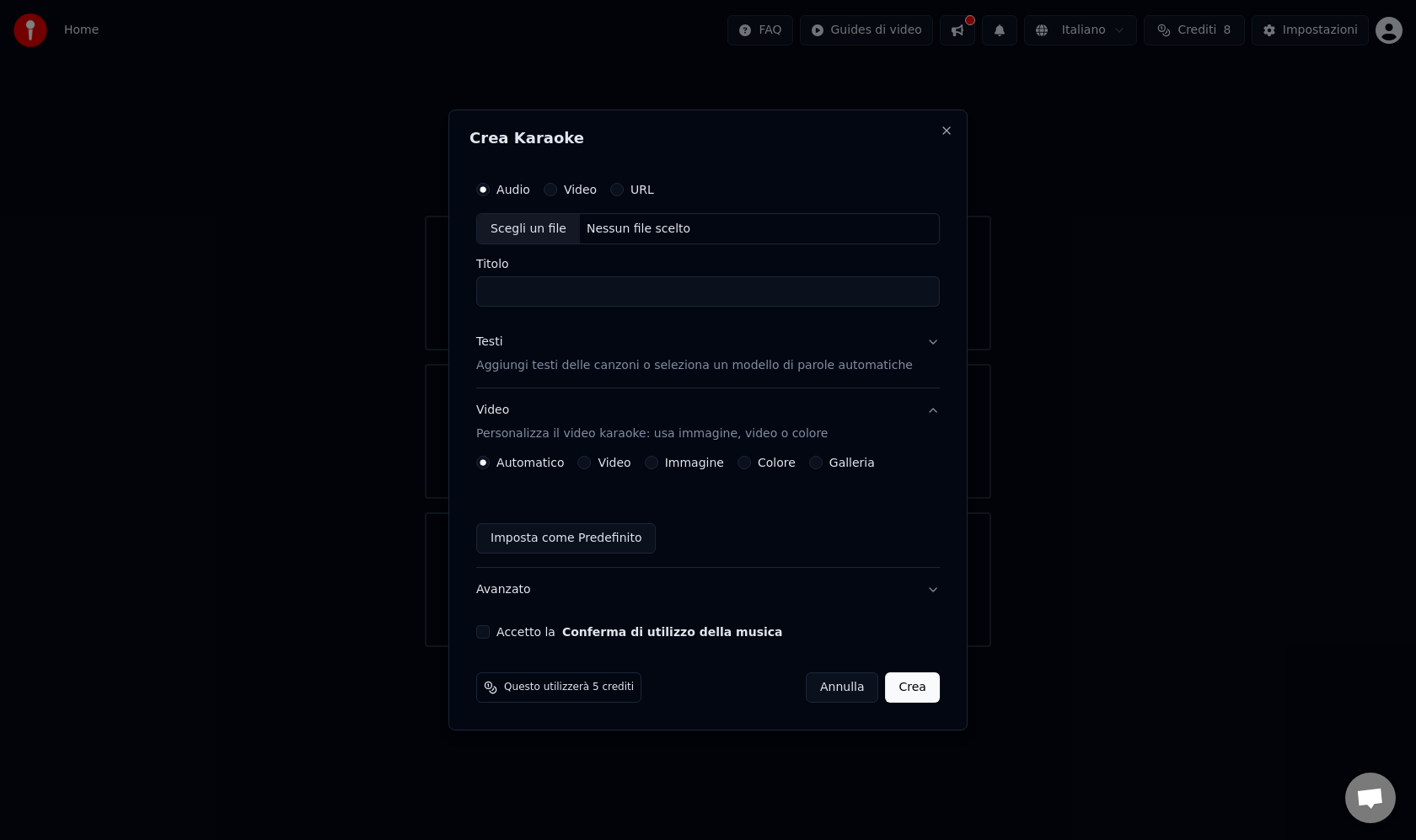
click at [566, 222] on div "Scegli un file" at bounding box center [528, 229] width 103 height 30
type input "**********"
click at [664, 358] on p "Aggiungi testi delle canzoni o seleziona un modello di parole automatiche" at bounding box center [694, 367] width 436 height 17
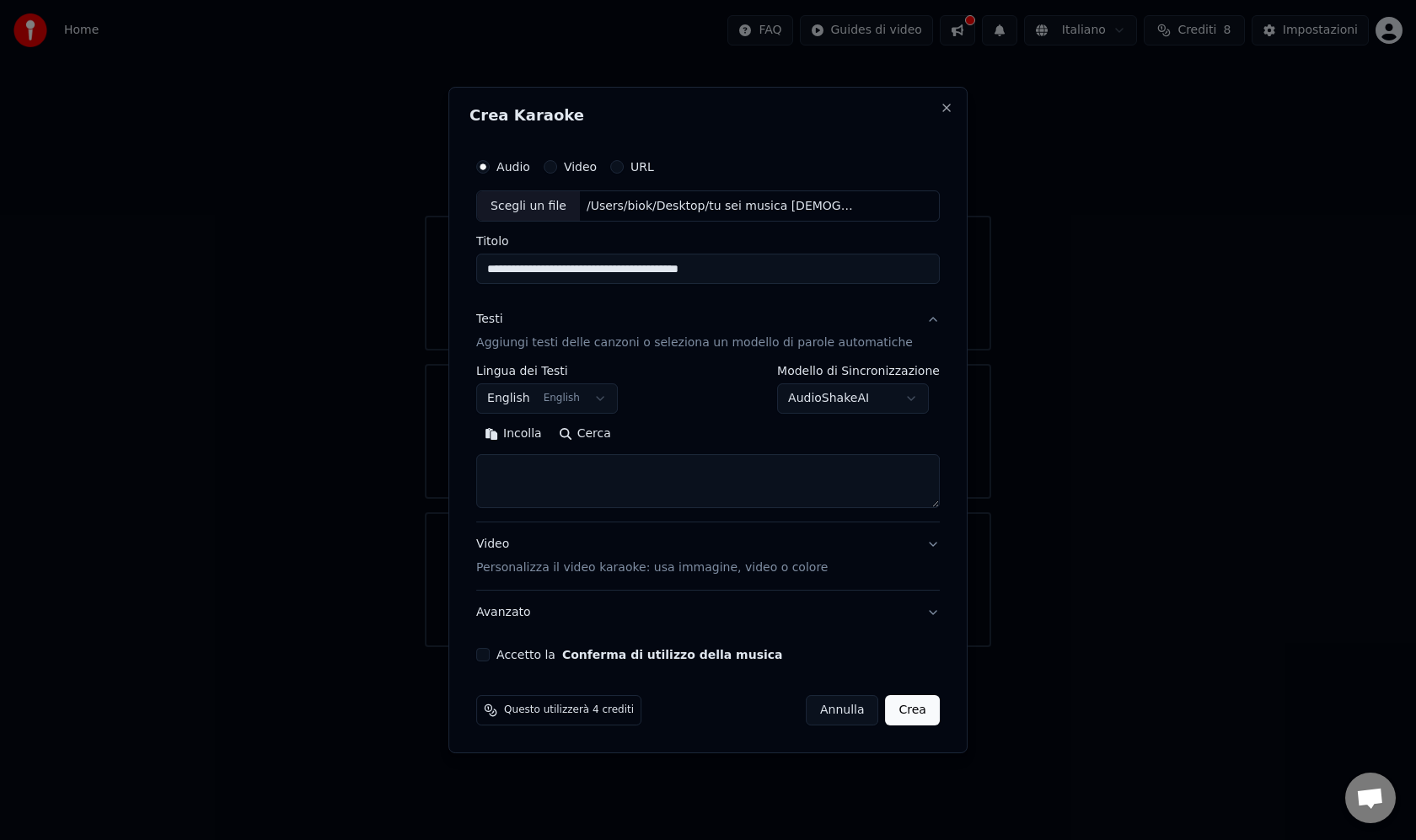
click at [601, 498] on textarea at bounding box center [708, 482] width 463 height 54
paste textarea "**********"
type textarea "**********"
click at [596, 394] on button "English English" at bounding box center [546, 400] width 141 height 30
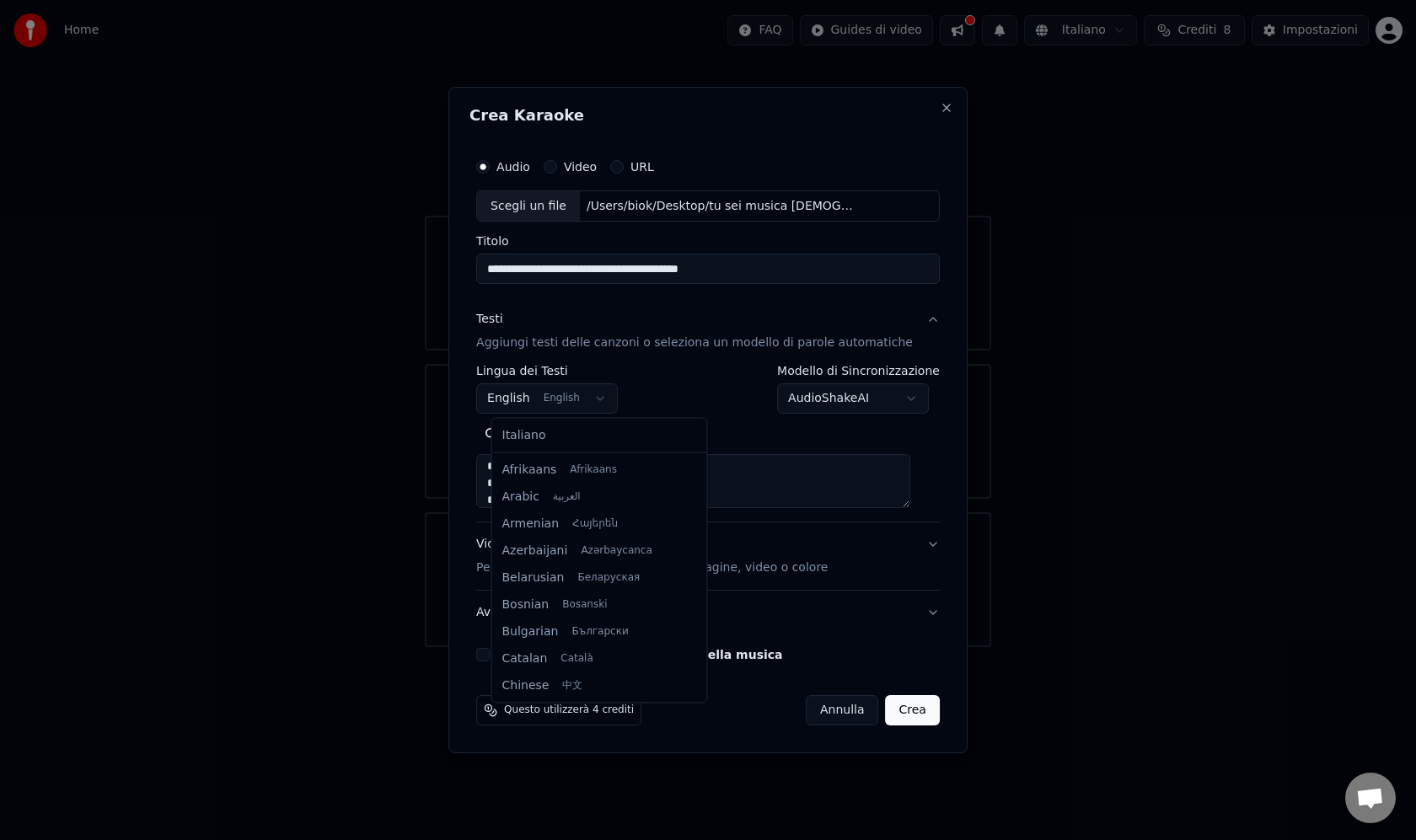
scroll to position [134, 0]
select select "**"
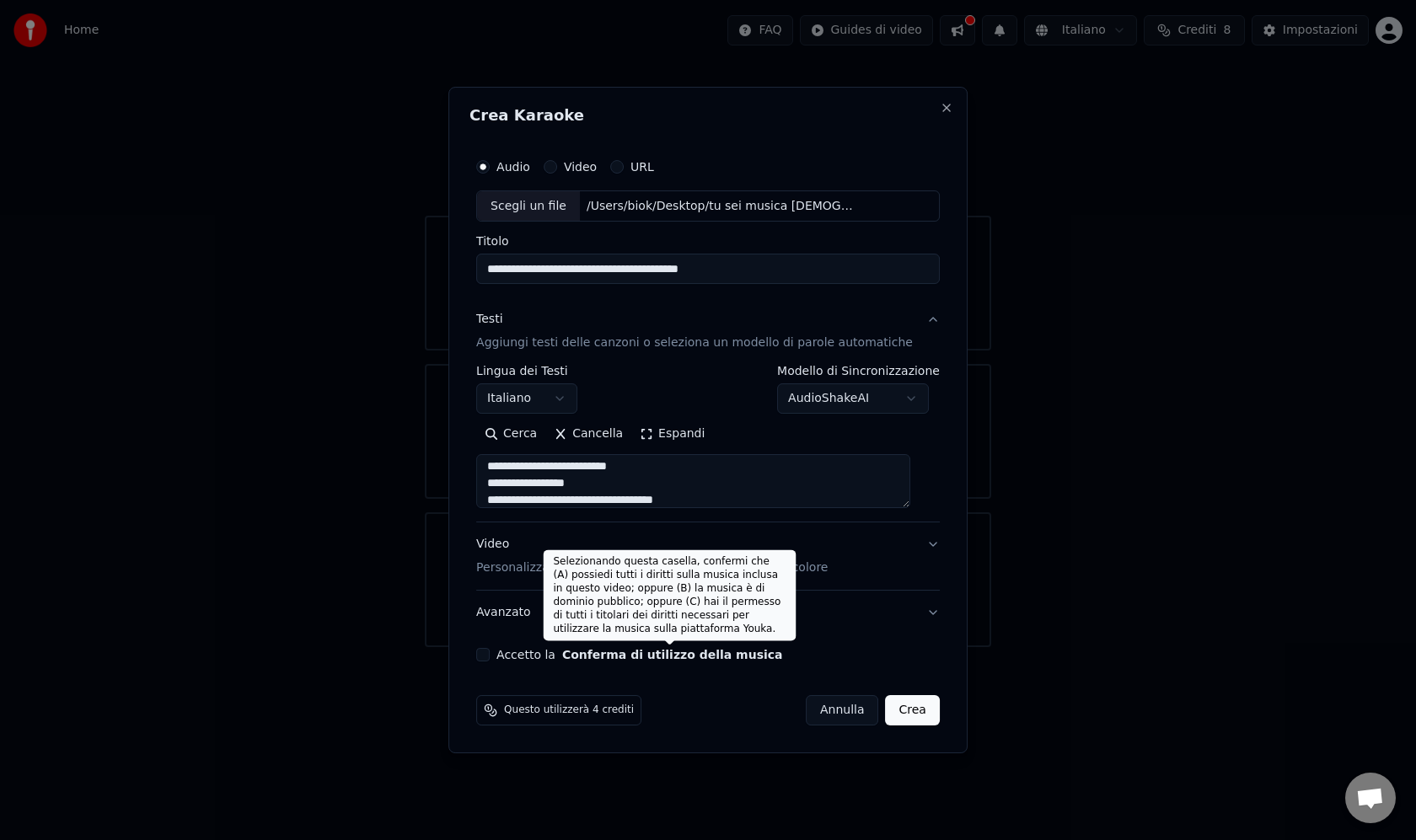
click at [670, 651] on button "Conferma di utilizzo della musica" at bounding box center [672, 655] width 221 height 12
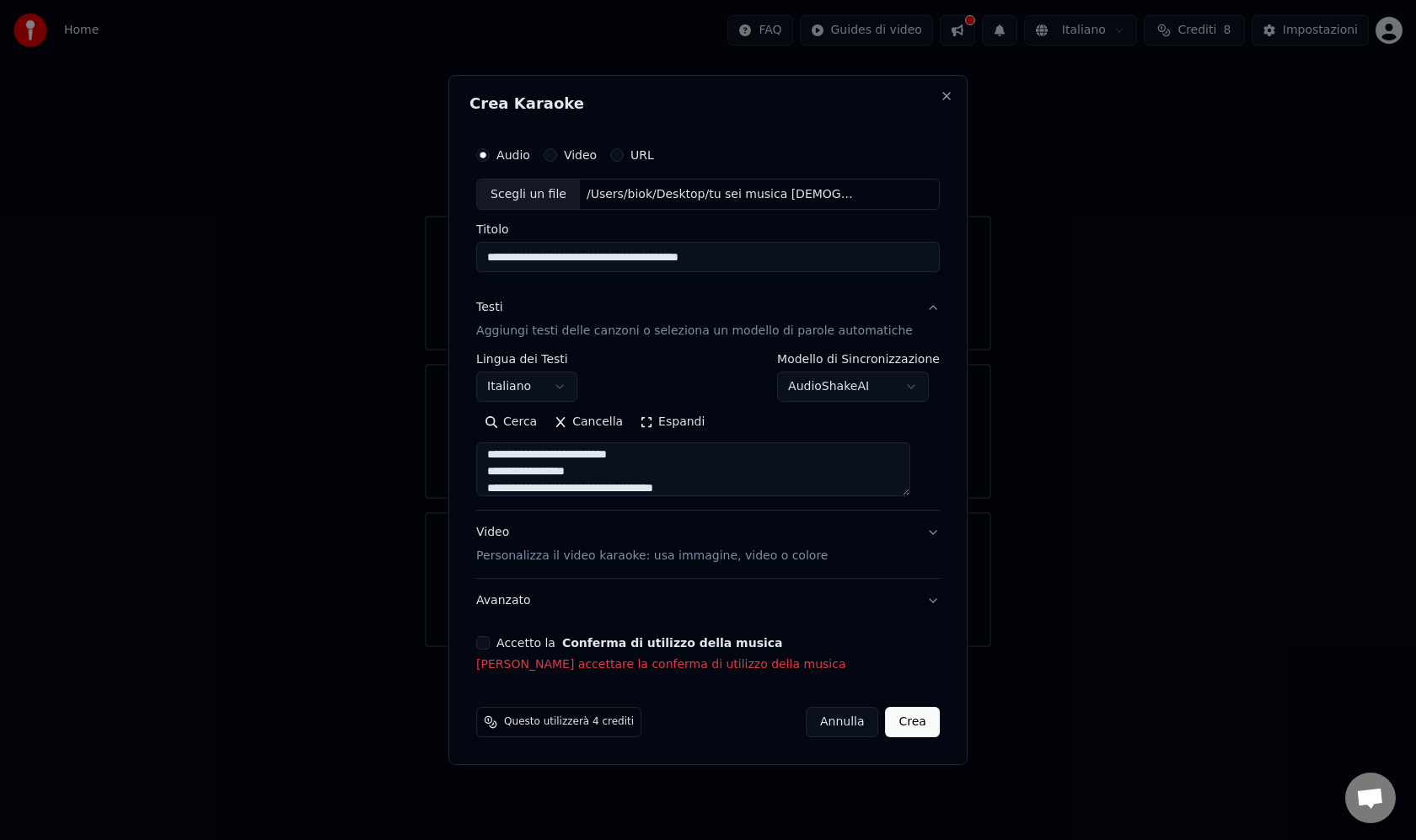
click at [907, 532] on button "Video Personalizza il video karaoke: usa immagine, video o colore" at bounding box center [708, 545] width 463 height 68
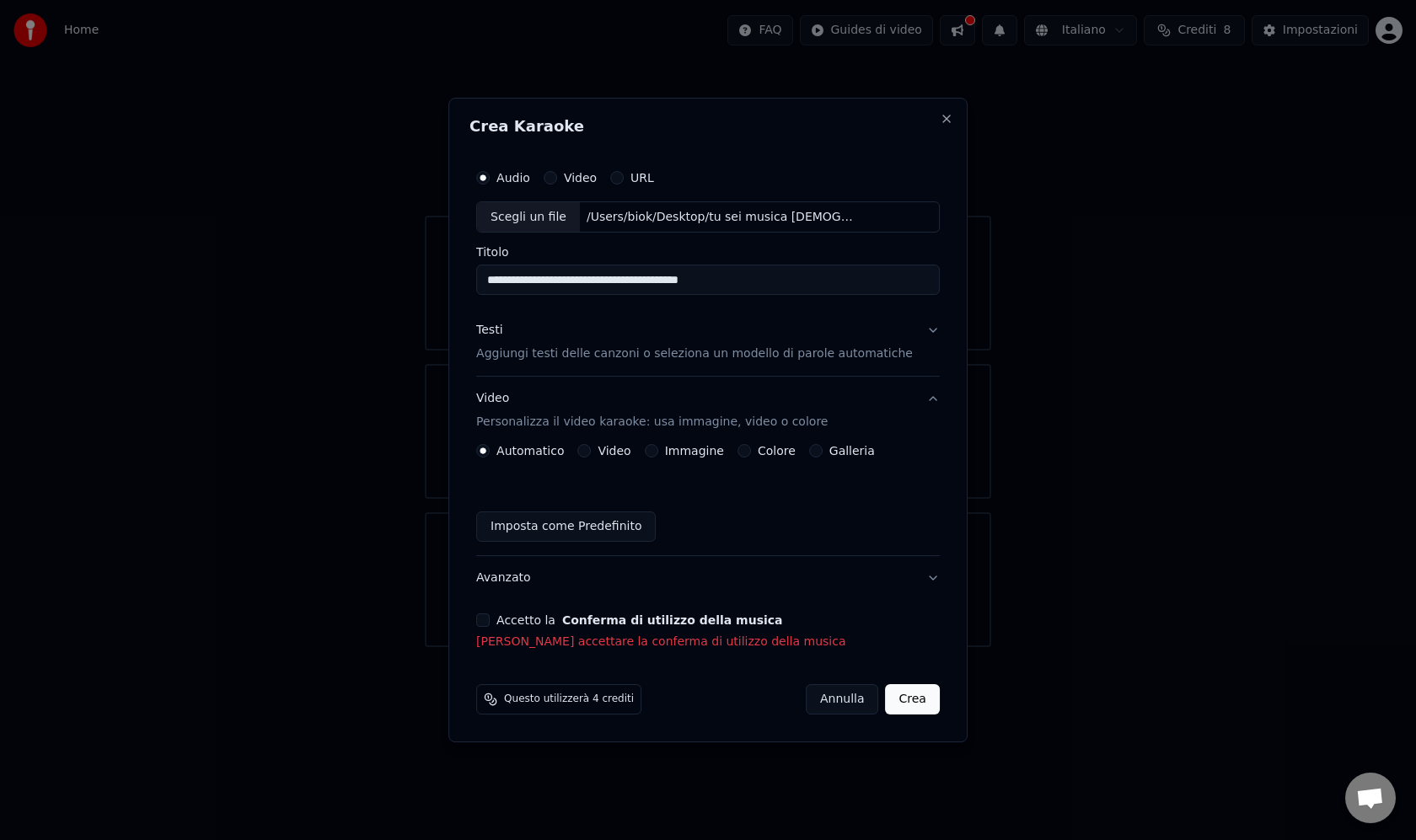
click at [489, 619] on button "Accetto la Conferma di utilizzo della musica" at bounding box center [483, 620] width 14 height 14
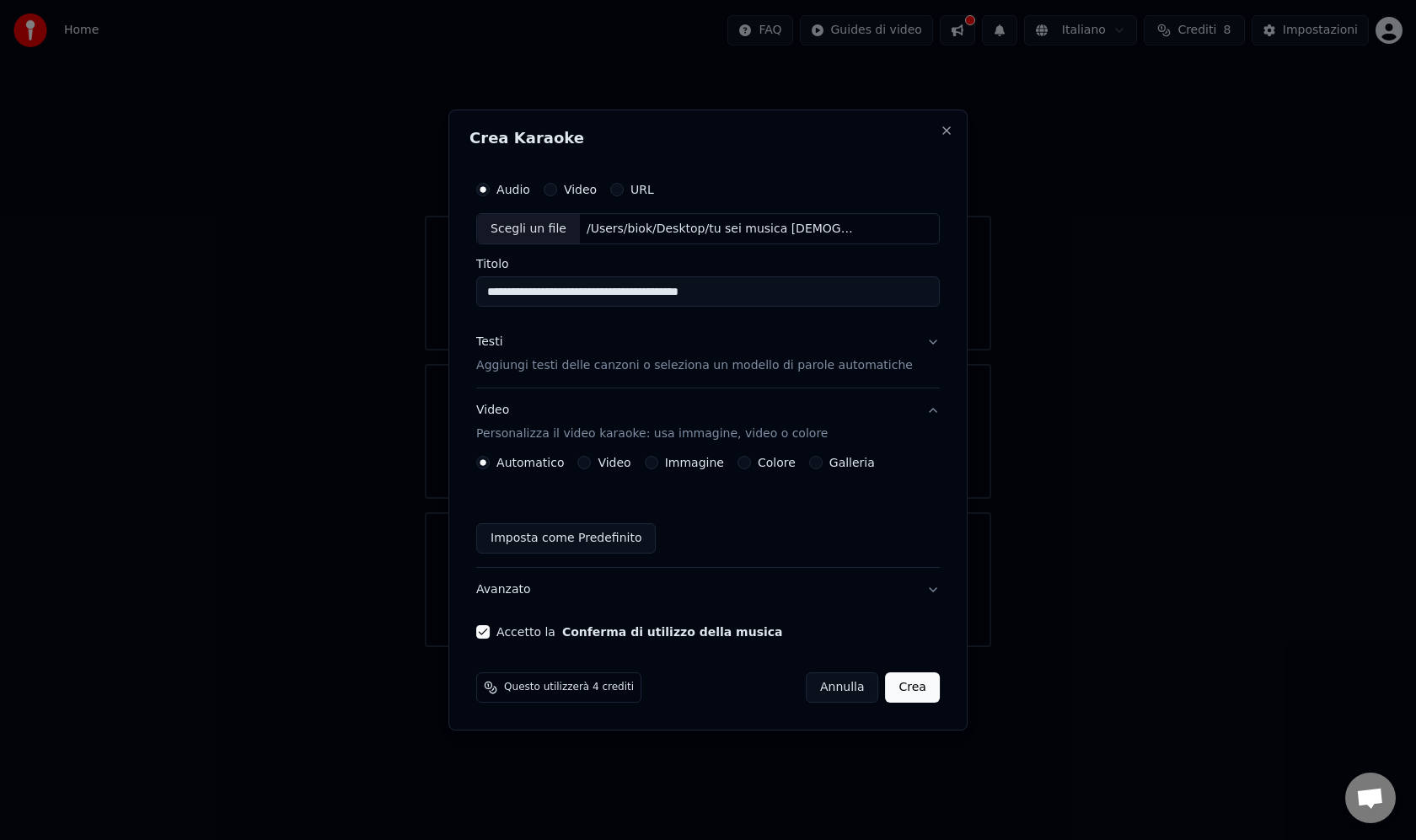
click at [772, 472] on div "Automatico Video Immagine Colore Galleria Imposta come Predefinito" at bounding box center [708, 505] width 463 height 98
click at [771, 465] on label "Colore" at bounding box center [776, 462] width 38 height 12
click at [751, 465] on button "Colore" at bounding box center [744, 462] width 14 height 14
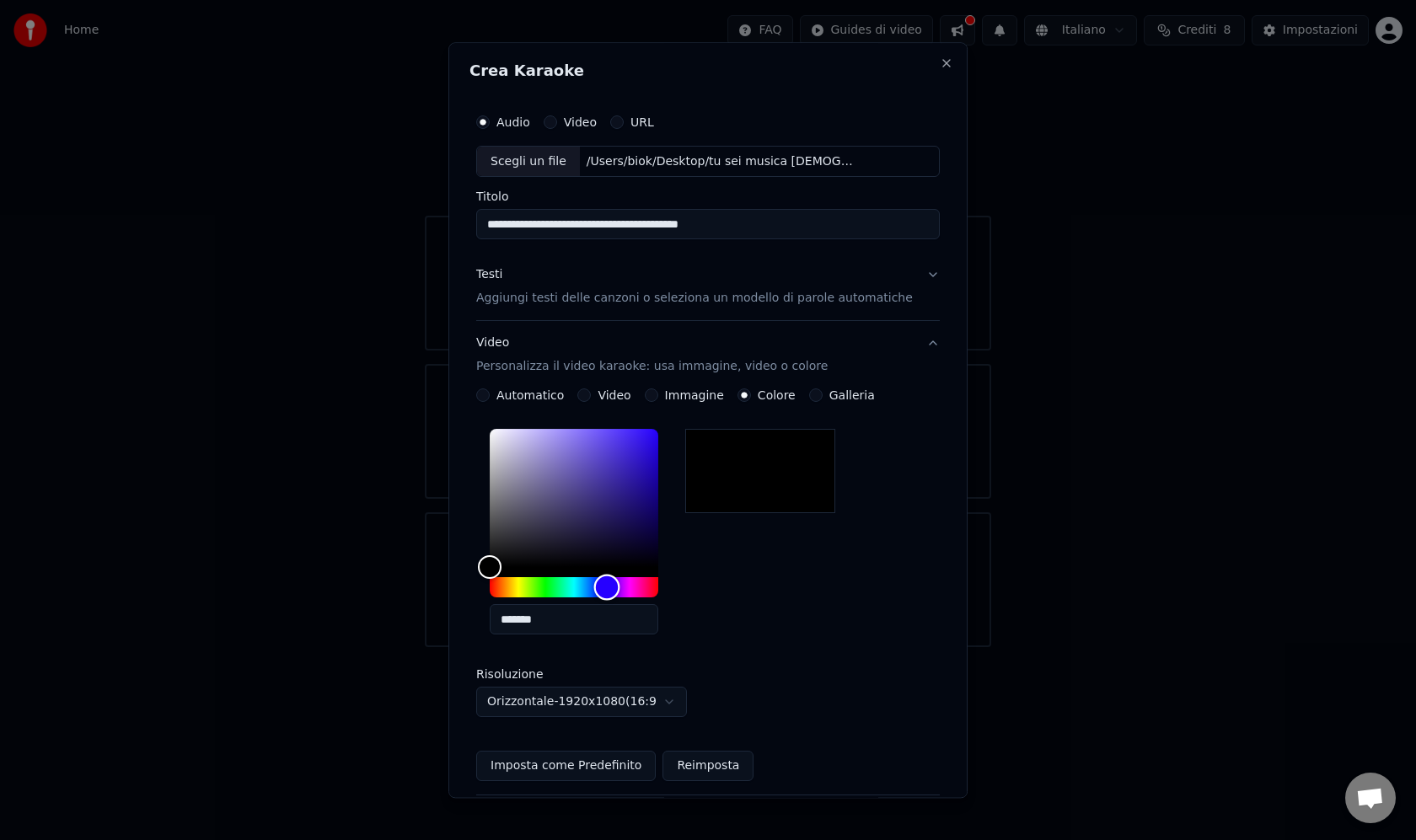
click at [621, 592] on div "Hue" at bounding box center [573, 588] width 168 height 20
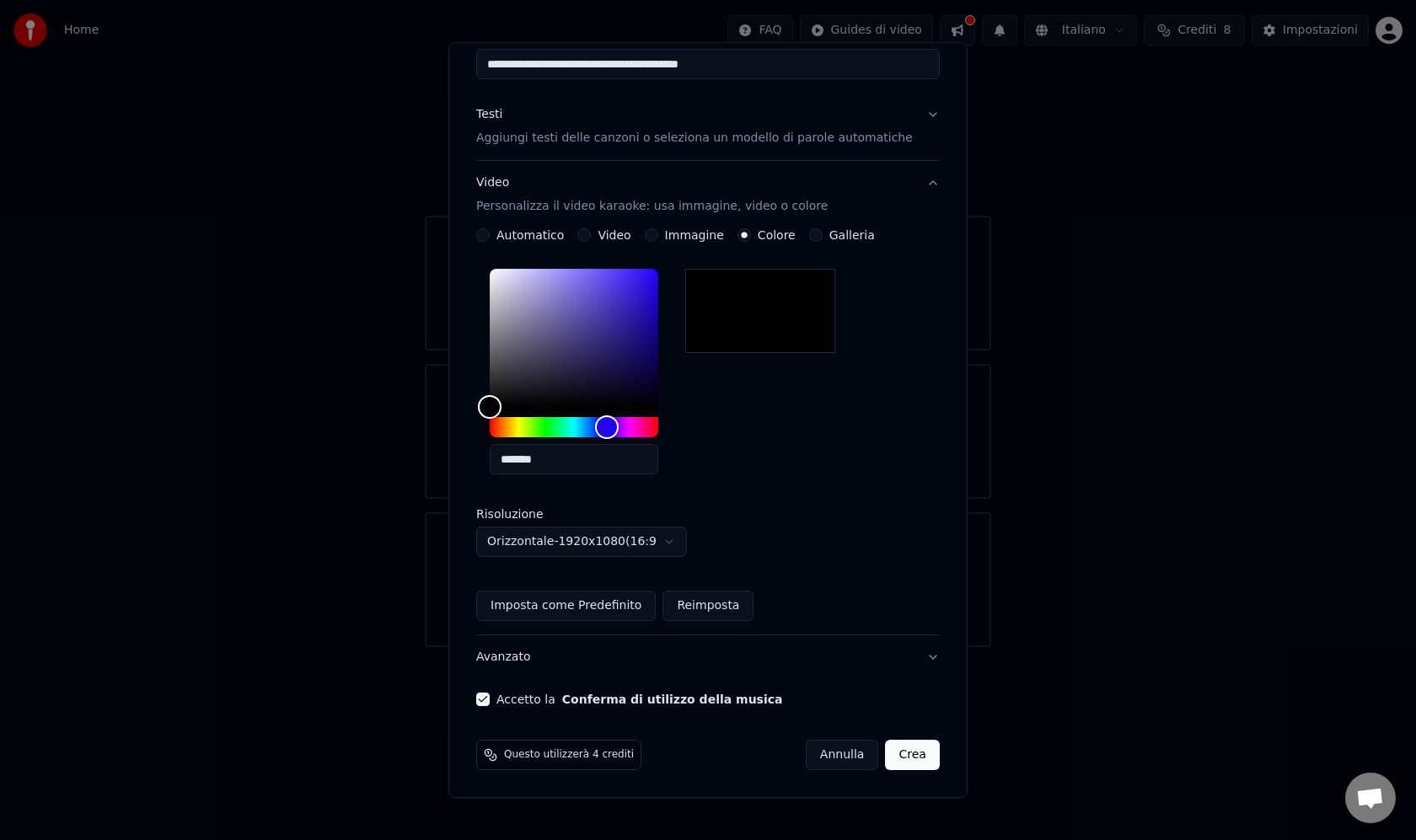
click at [889, 760] on button "Crea" at bounding box center [913, 755] width 54 height 30
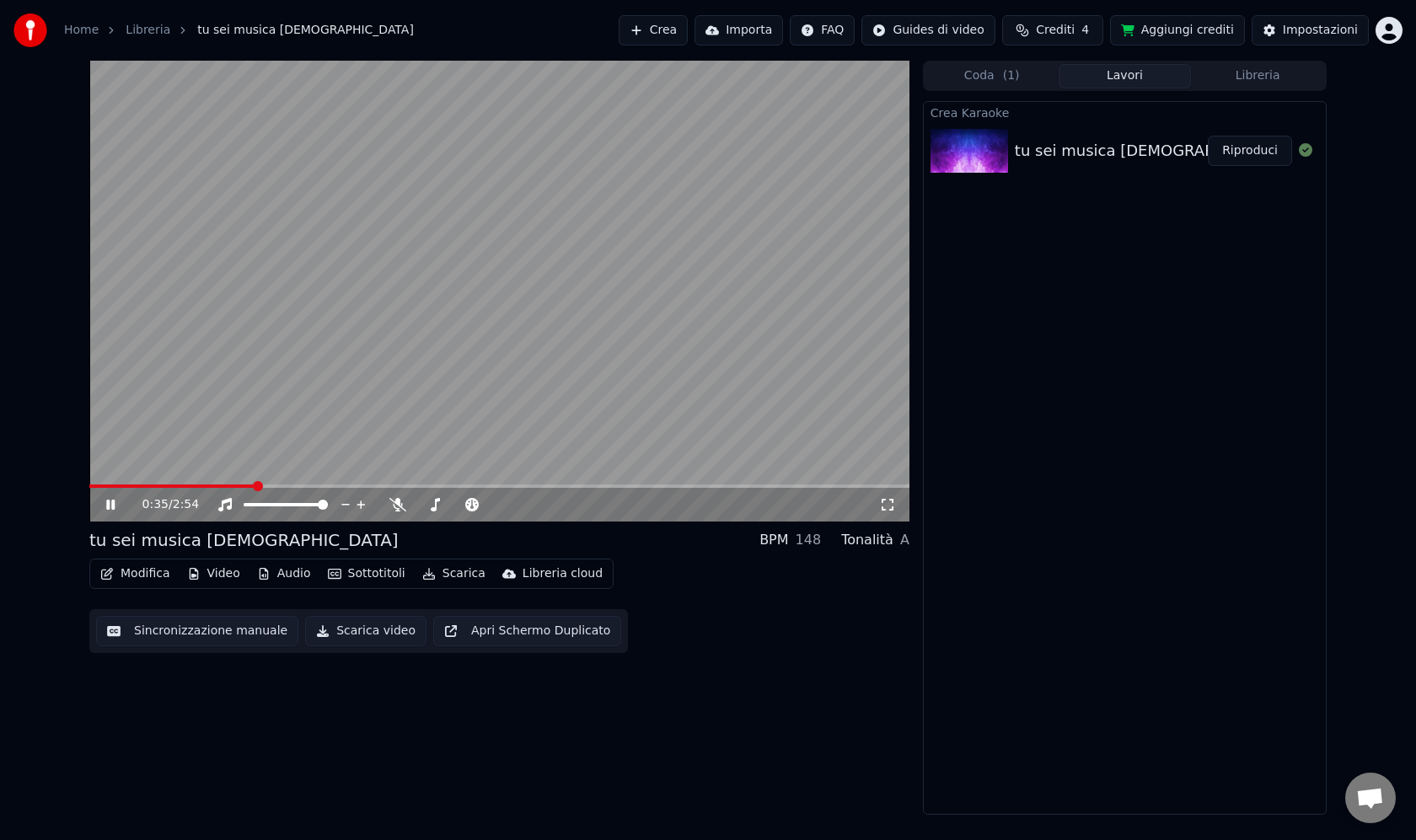
click at [234, 630] on button "Sincronizzazione manuale" at bounding box center [197, 631] width 202 height 30
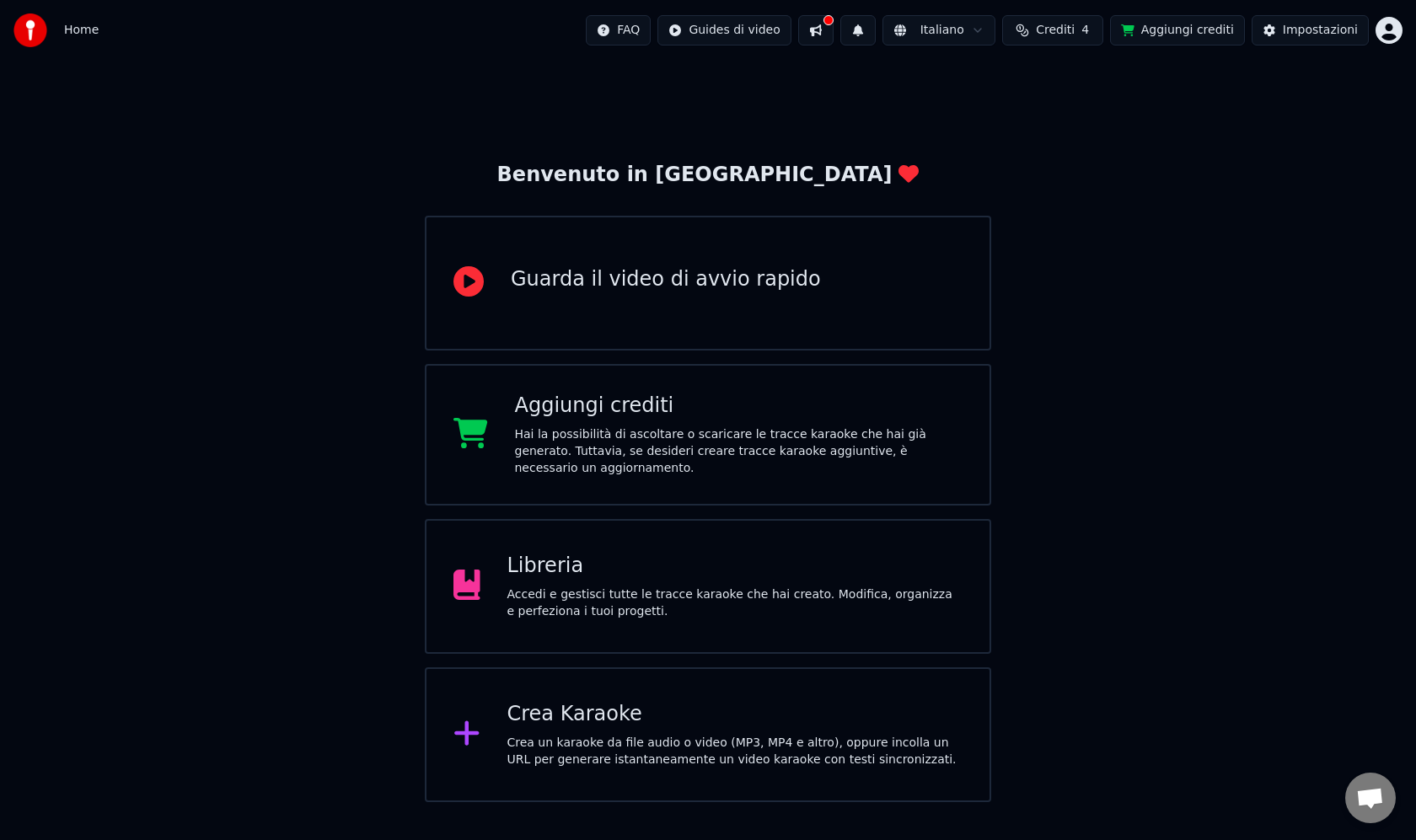
click at [663, 599] on div "Accedi e gestisci tutte le tracce karaoke che hai creato. Modifica, organizza e…" at bounding box center [735, 603] width 456 height 34
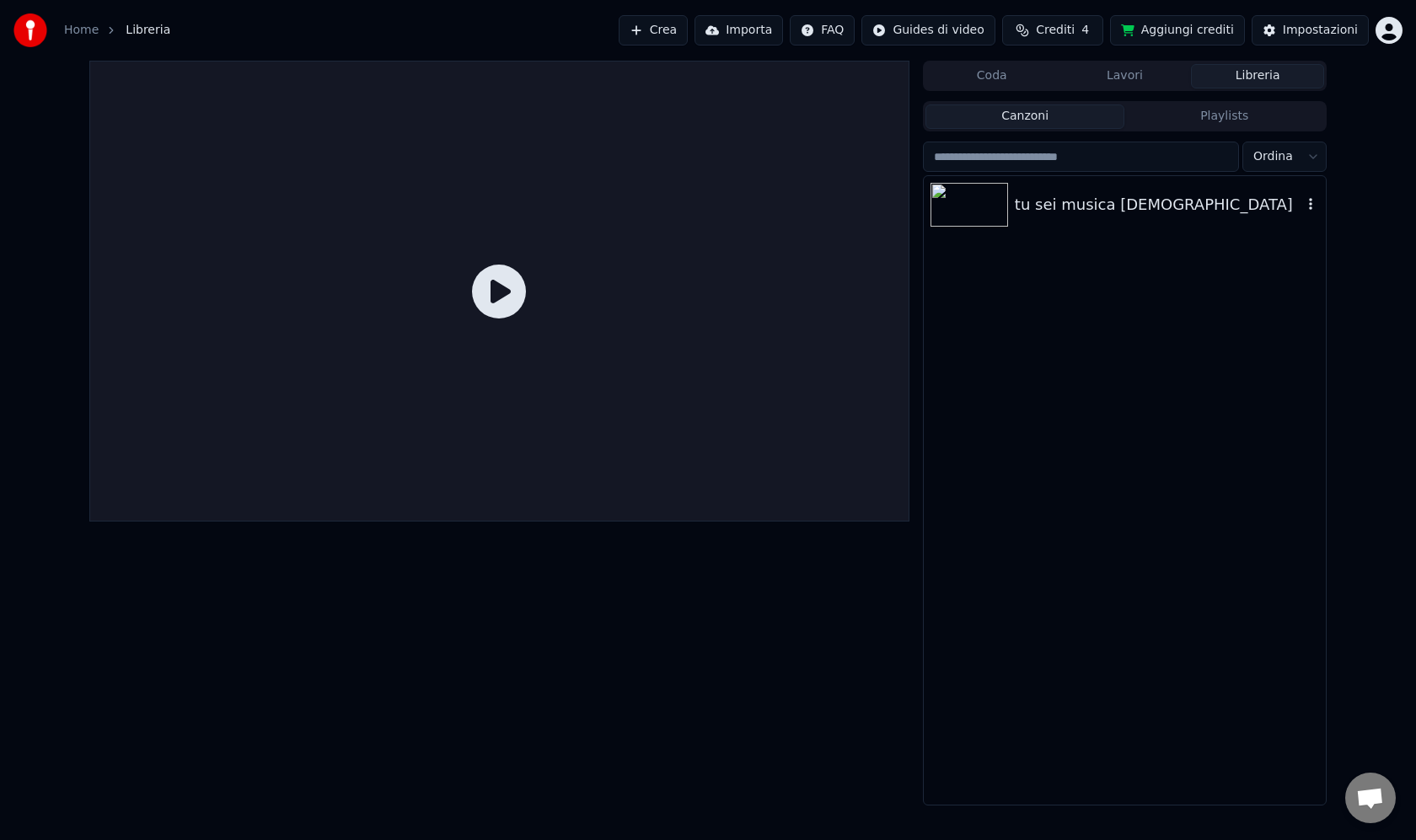
click at [1024, 203] on div "tu sei musica [DEMOGRAPHIC_DATA]" at bounding box center [1158, 205] width 287 height 24
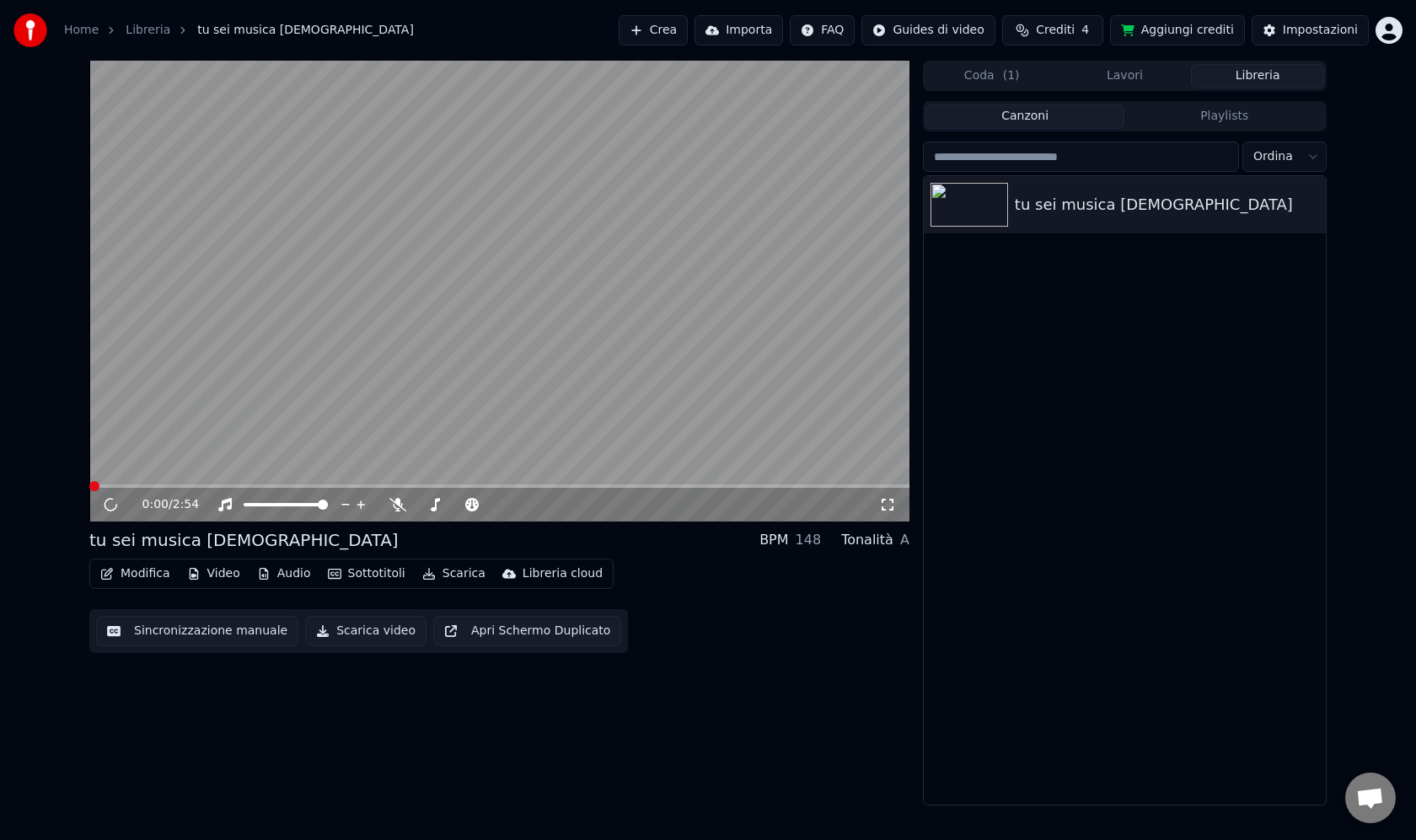
click at [151, 569] on button "Modifica" at bounding box center [135, 574] width 84 height 24
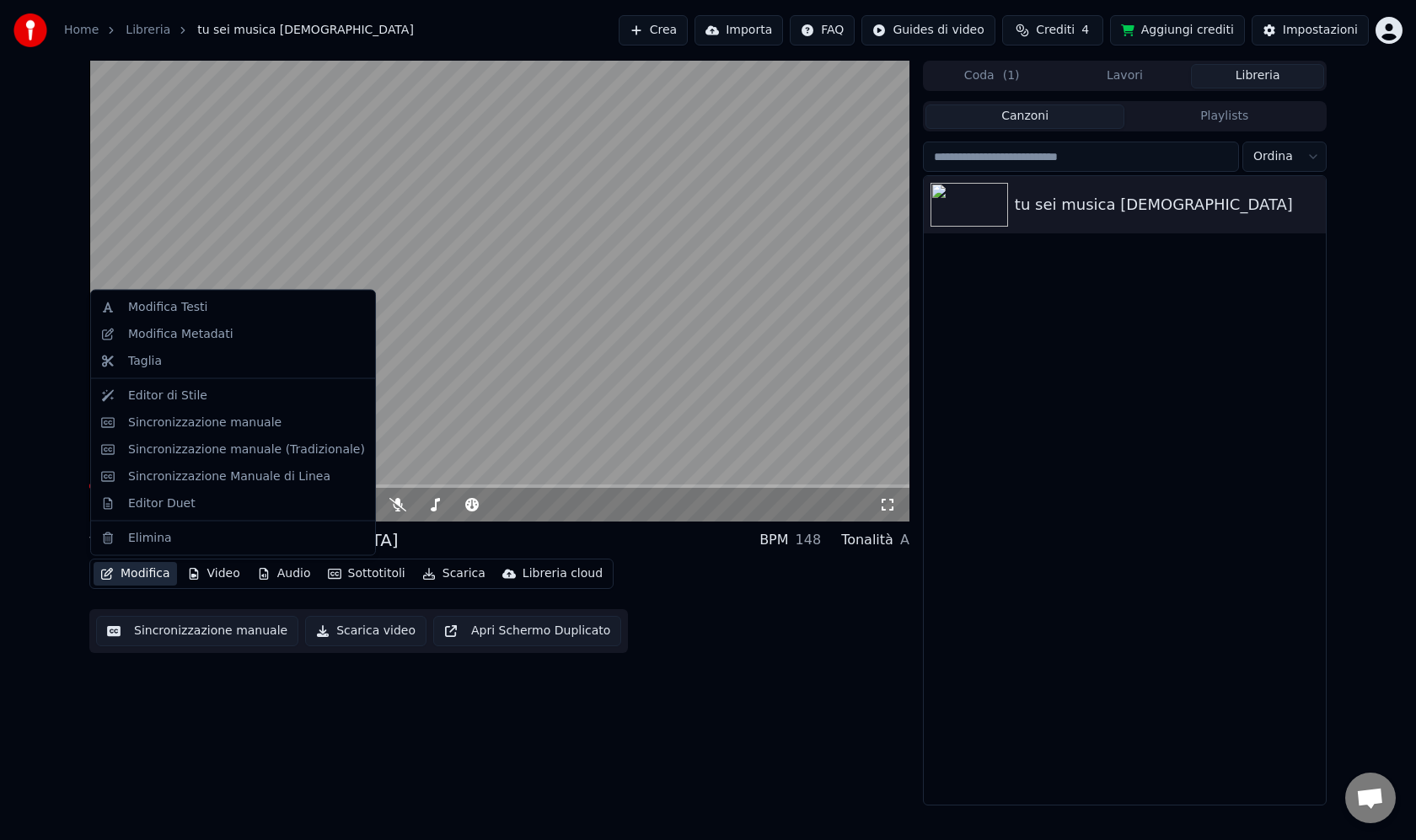
click at [150, 573] on button "Modifica" at bounding box center [135, 574] width 84 height 24
click at [236, 303] on div "Modifica Testi" at bounding box center [247, 308] width 237 height 17
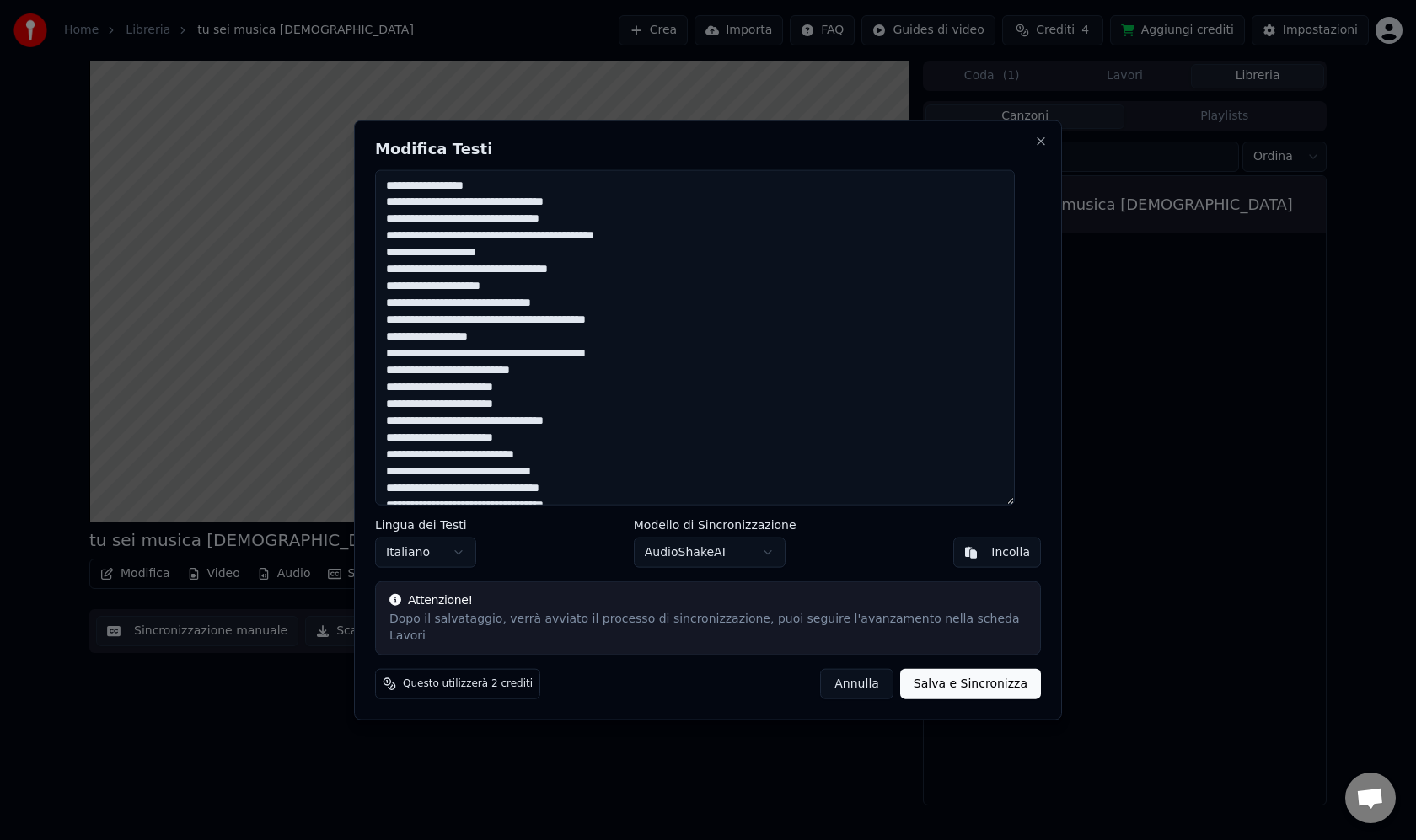
scroll to position [386, 0]
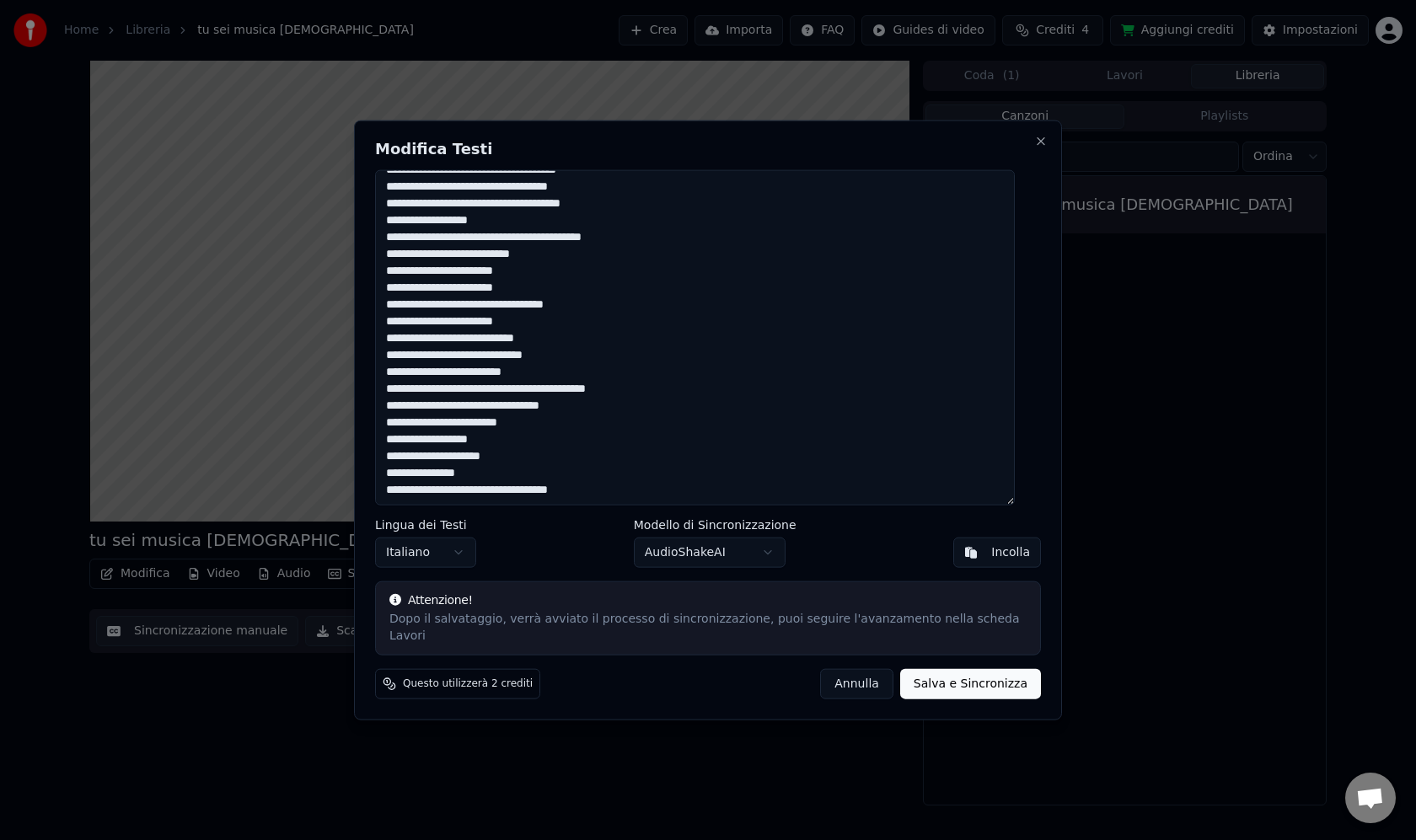
drag, startPoint x: 624, startPoint y: 499, endPoint x: 396, endPoint y: 161, distance: 407.7
click at [396, 161] on div "Modifica Testi Lingua dei Testi Italiano Modello di Sincronizzazione AudioShake…" at bounding box center [708, 420] width 708 height 601
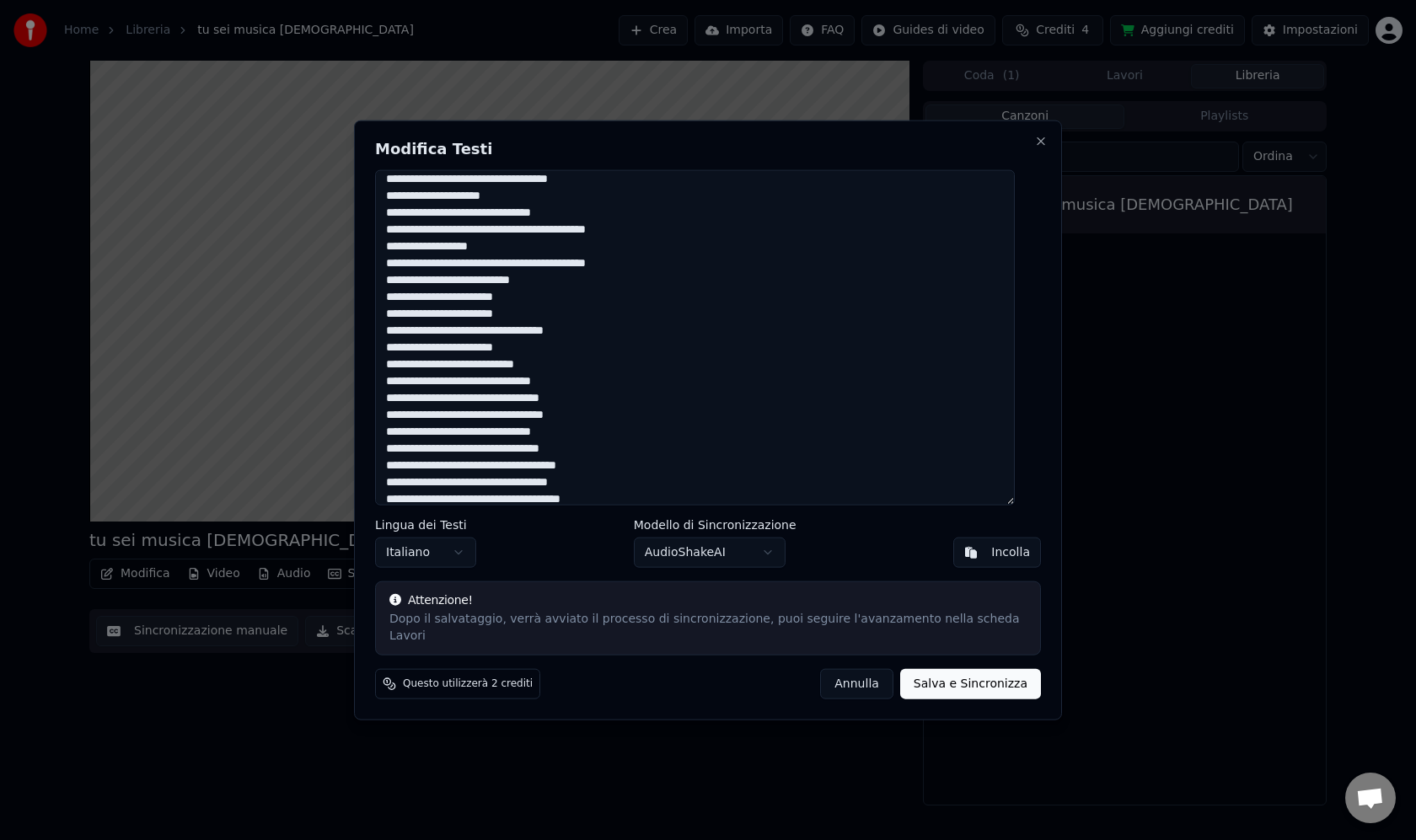
scroll to position [0, 0]
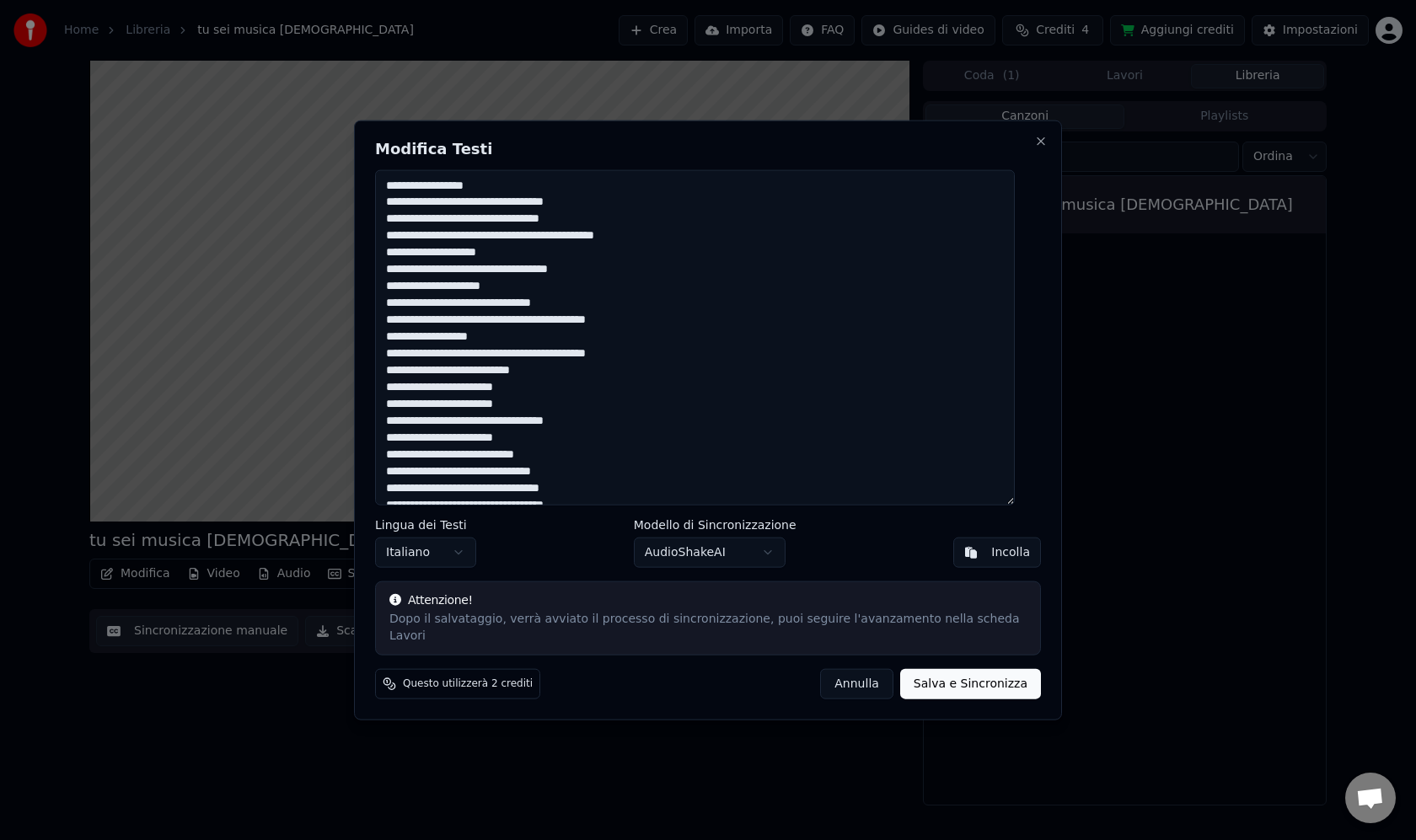
click at [399, 195] on textarea at bounding box center [695, 337] width 640 height 336
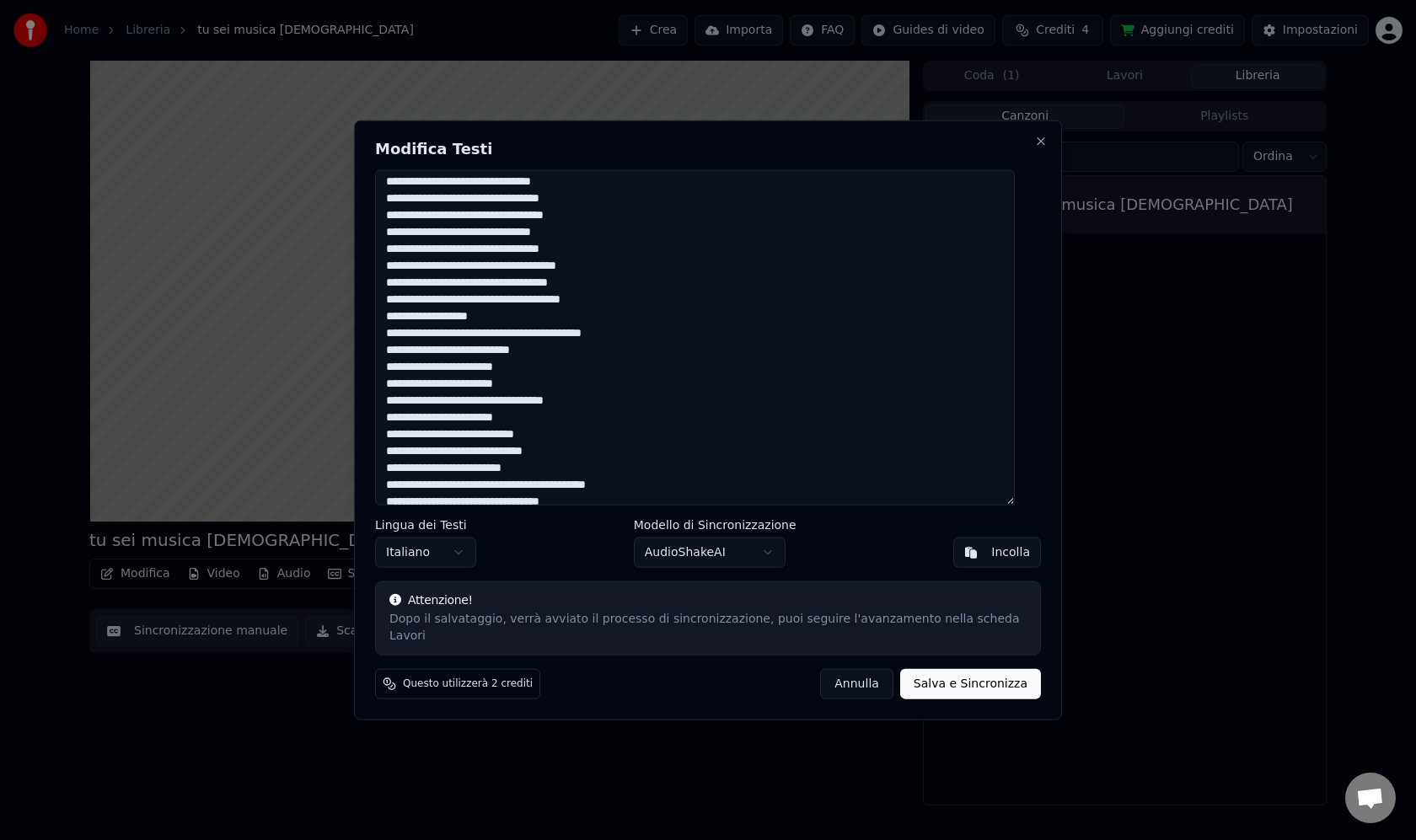
scroll to position [386, 0]
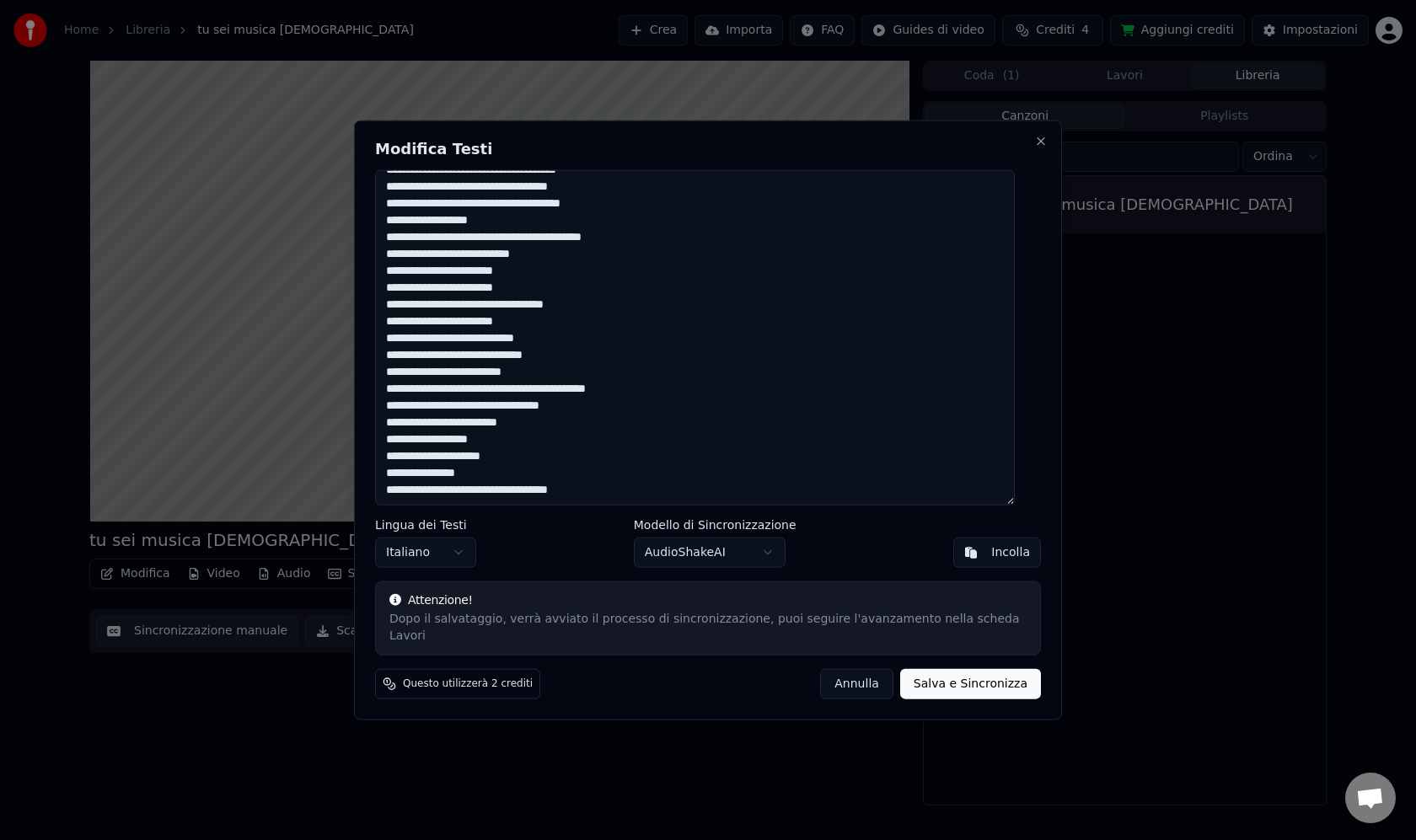
drag, startPoint x: 399, startPoint y: 195, endPoint x: 603, endPoint y: 607, distance: 459.7
click at [603, 604] on div "Modifica Testi Lingua dei Testi Italiano Modello di Sincronizzazione AudioShake…" at bounding box center [708, 420] width 708 height 601
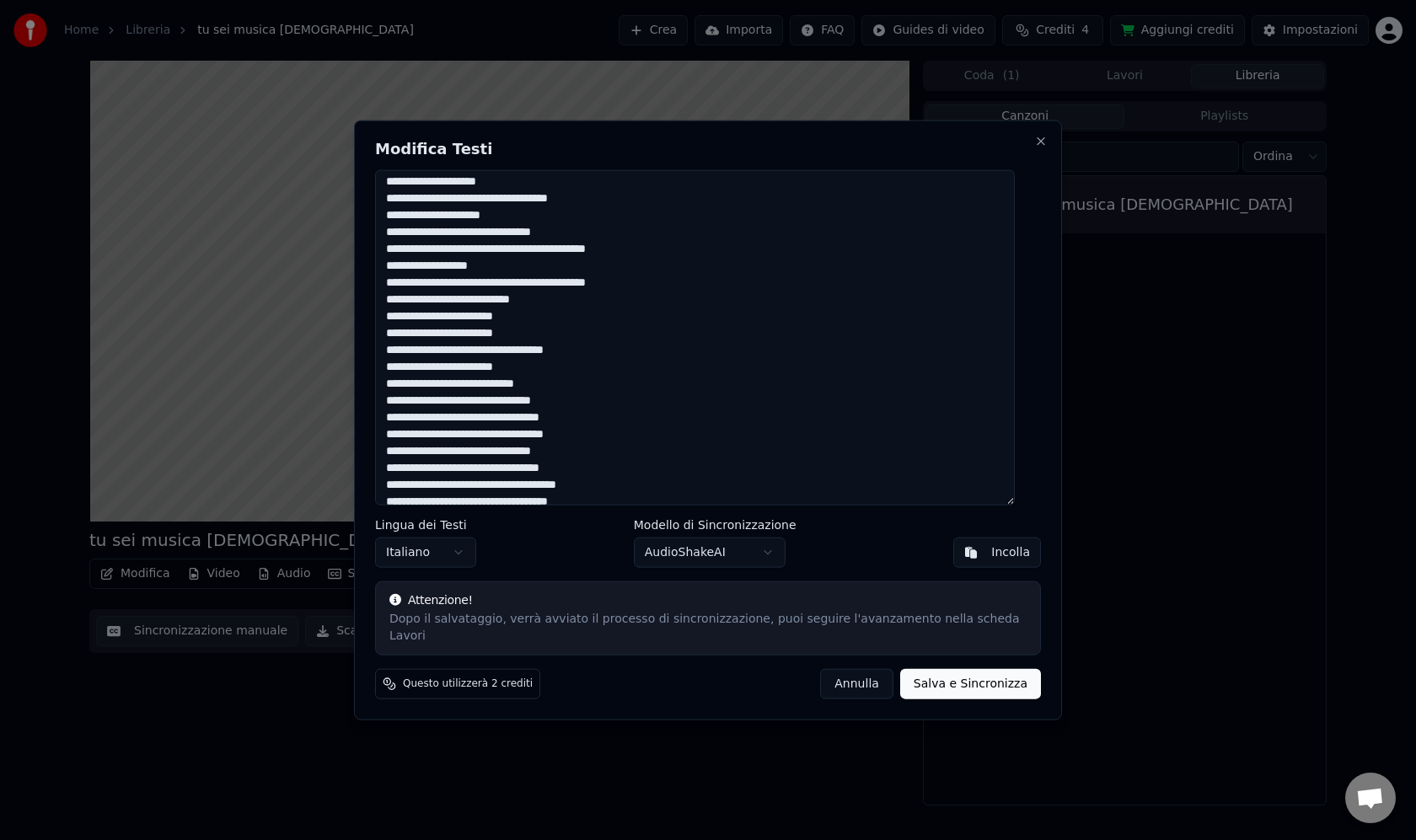
scroll to position [0, 0]
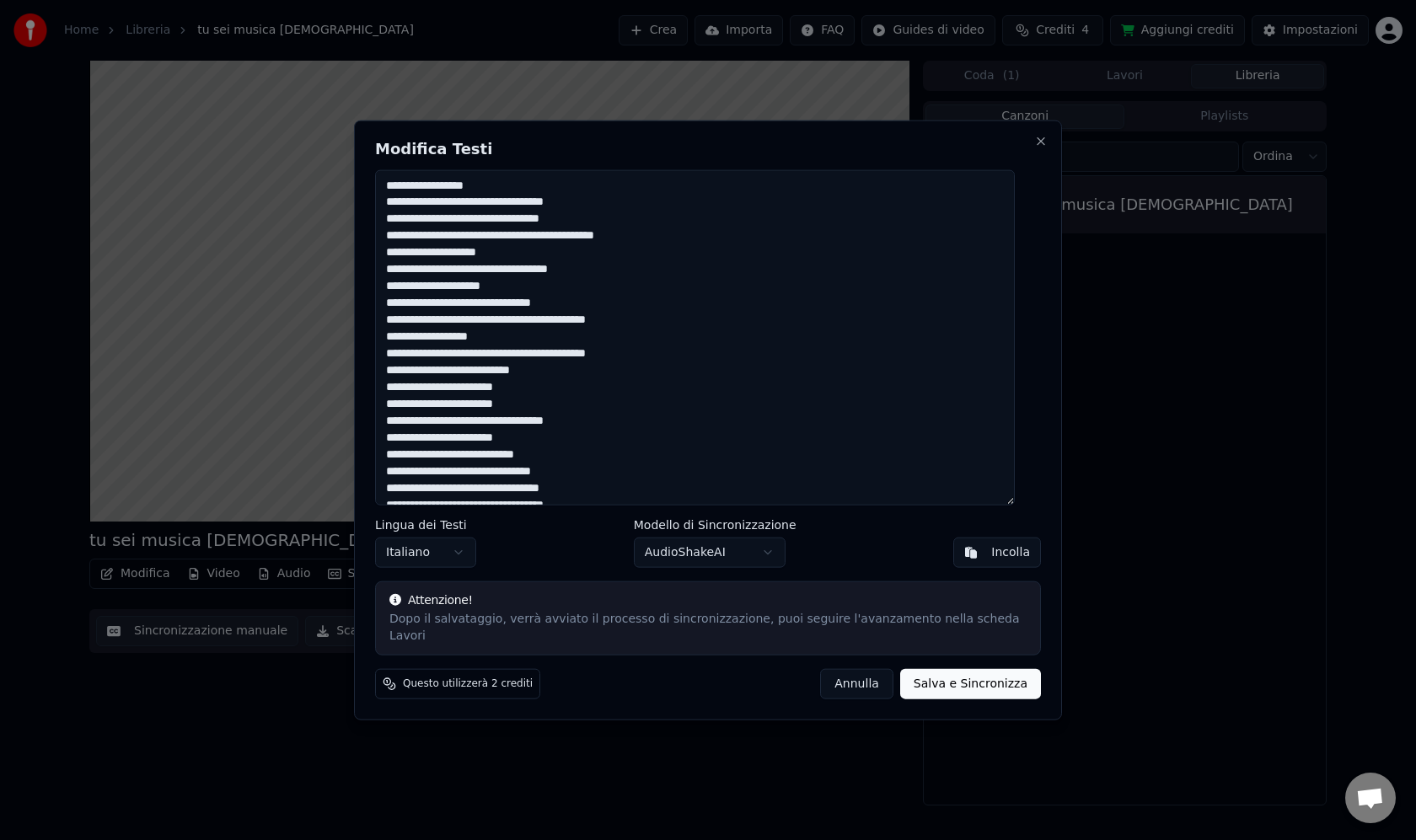
drag, startPoint x: 594, startPoint y: 492, endPoint x: 405, endPoint y: 109, distance: 427.1
click at [405, 109] on body "Home Libreria tu sei musica papa Crea Importa FAQ Guides di video Crediti 4 Agg…" at bounding box center [708, 420] width 1416 height 840
paste textarea "**********"
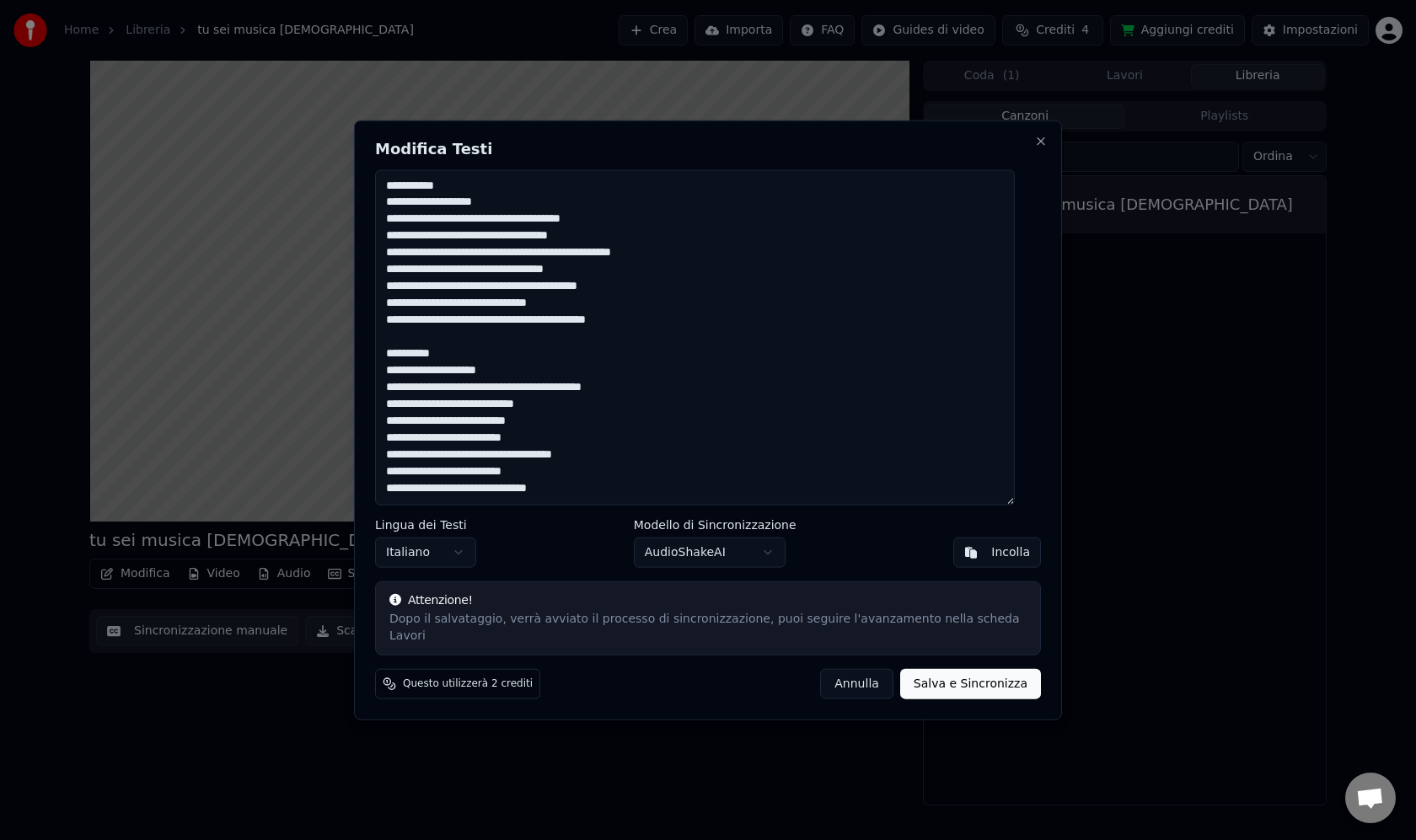
scroll to position [564, 0]
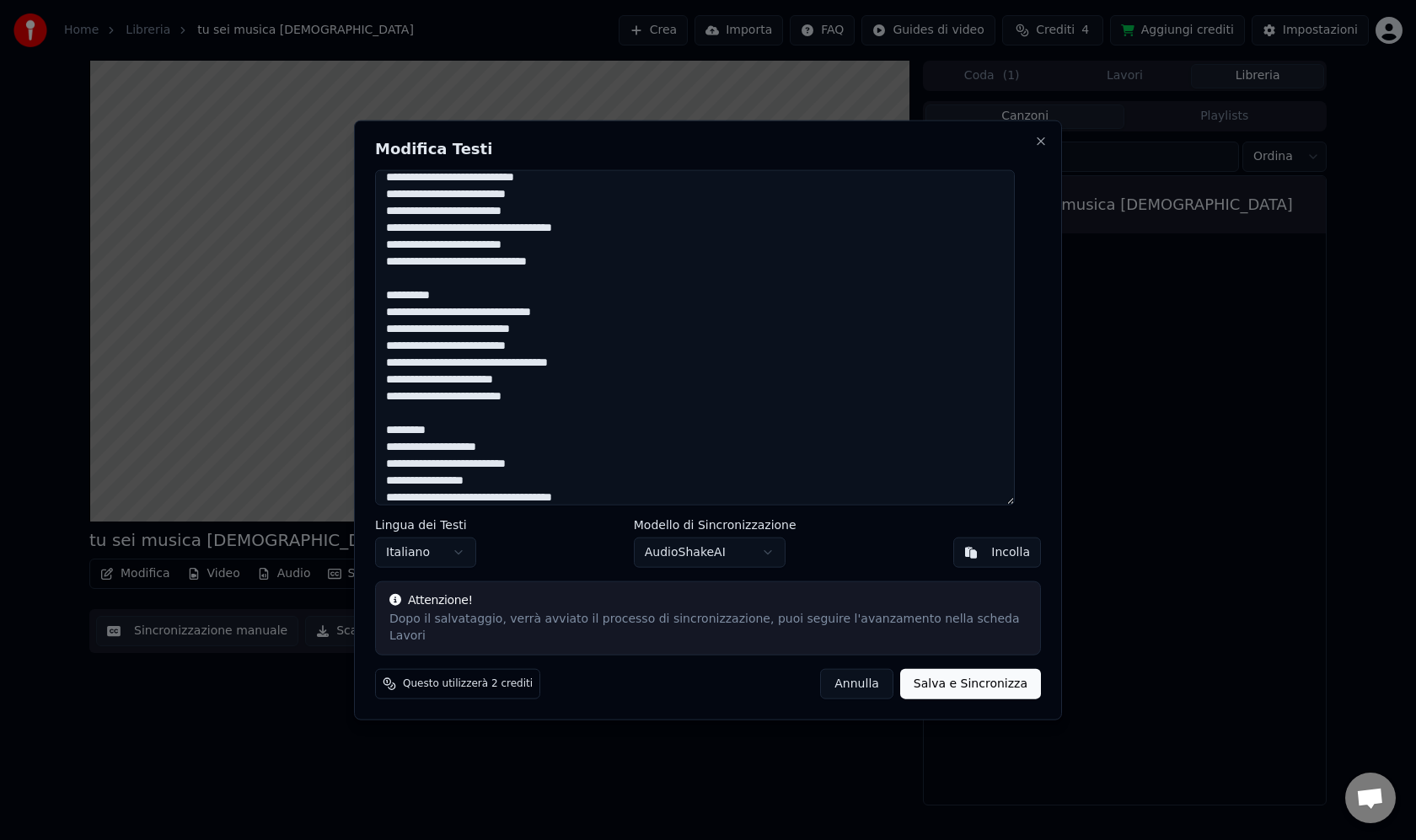
type textarea "**********"
click at [928, 682] on button "Salva e Sincronizza" at bounding box center [970, 684] width 140 height 30
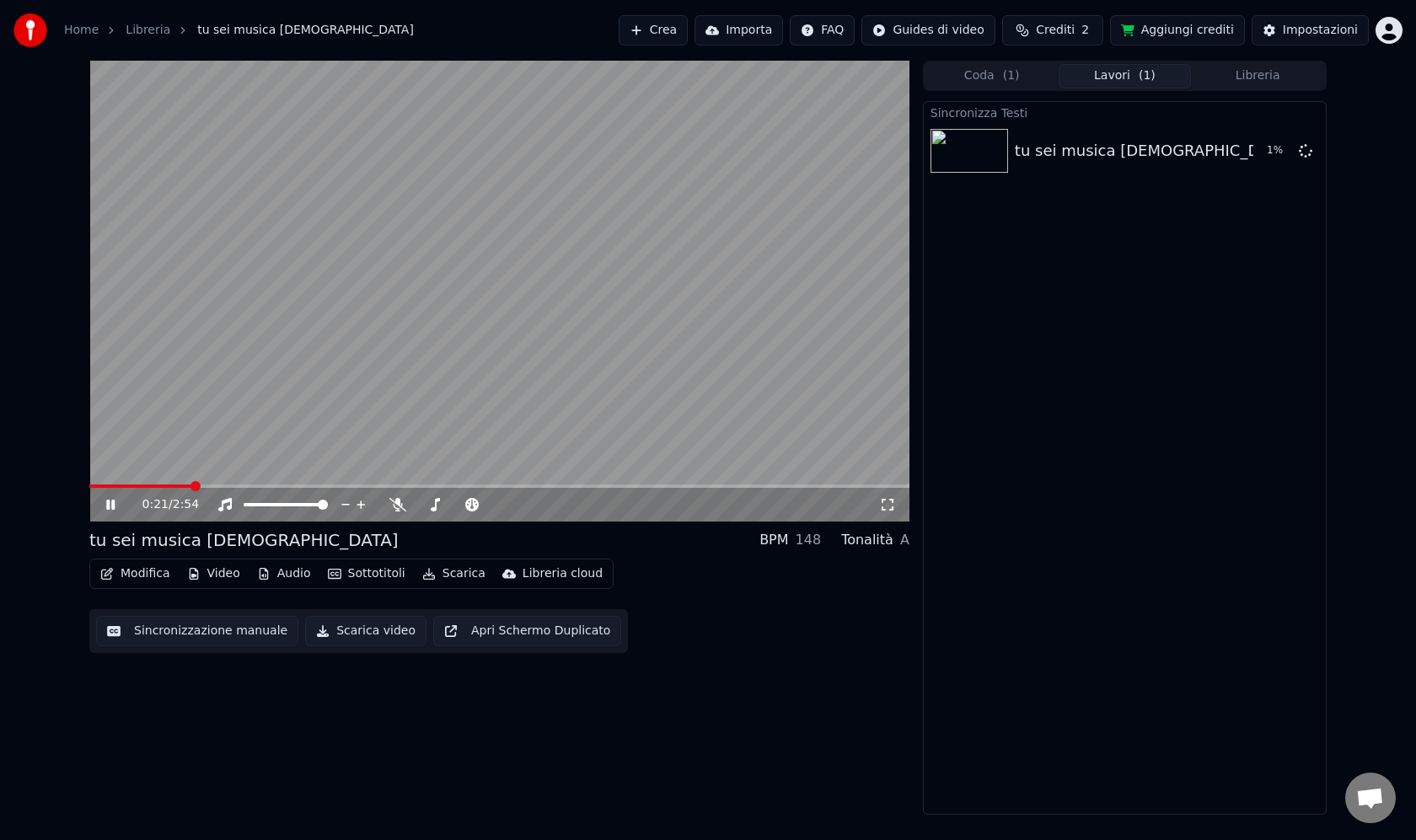
click at [109, 505] on icon at bounding box center [111, 505] width 8 height 10
click at [109, 505] on icon at bounding box center [111, 505] width 10 height 12
click at [300, 267] on video at bounding box center [500, 291] width 820 height 461
